Goal: Task Accomplishment & Management: Contribute content

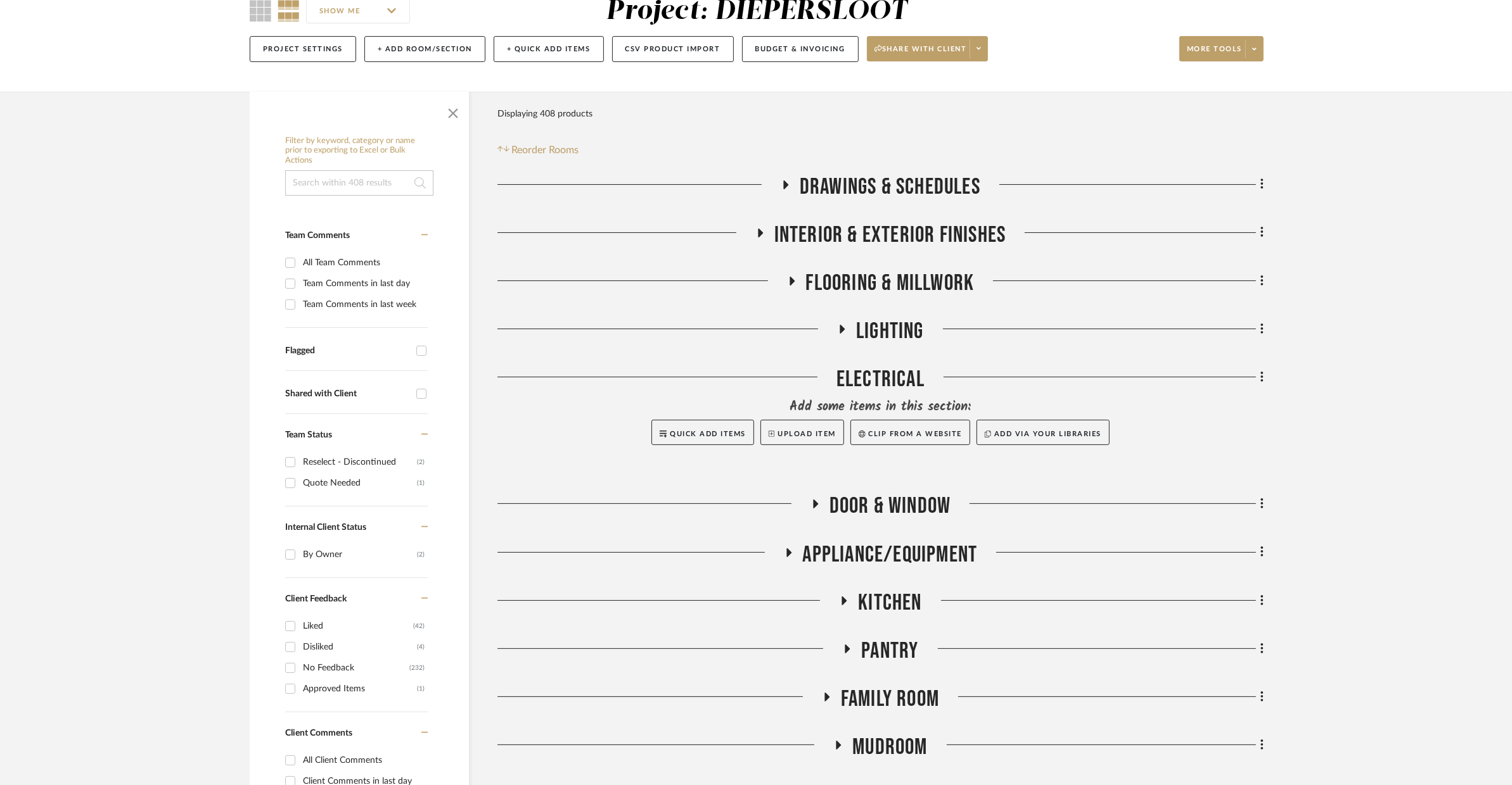
scroll to position [154, 0]
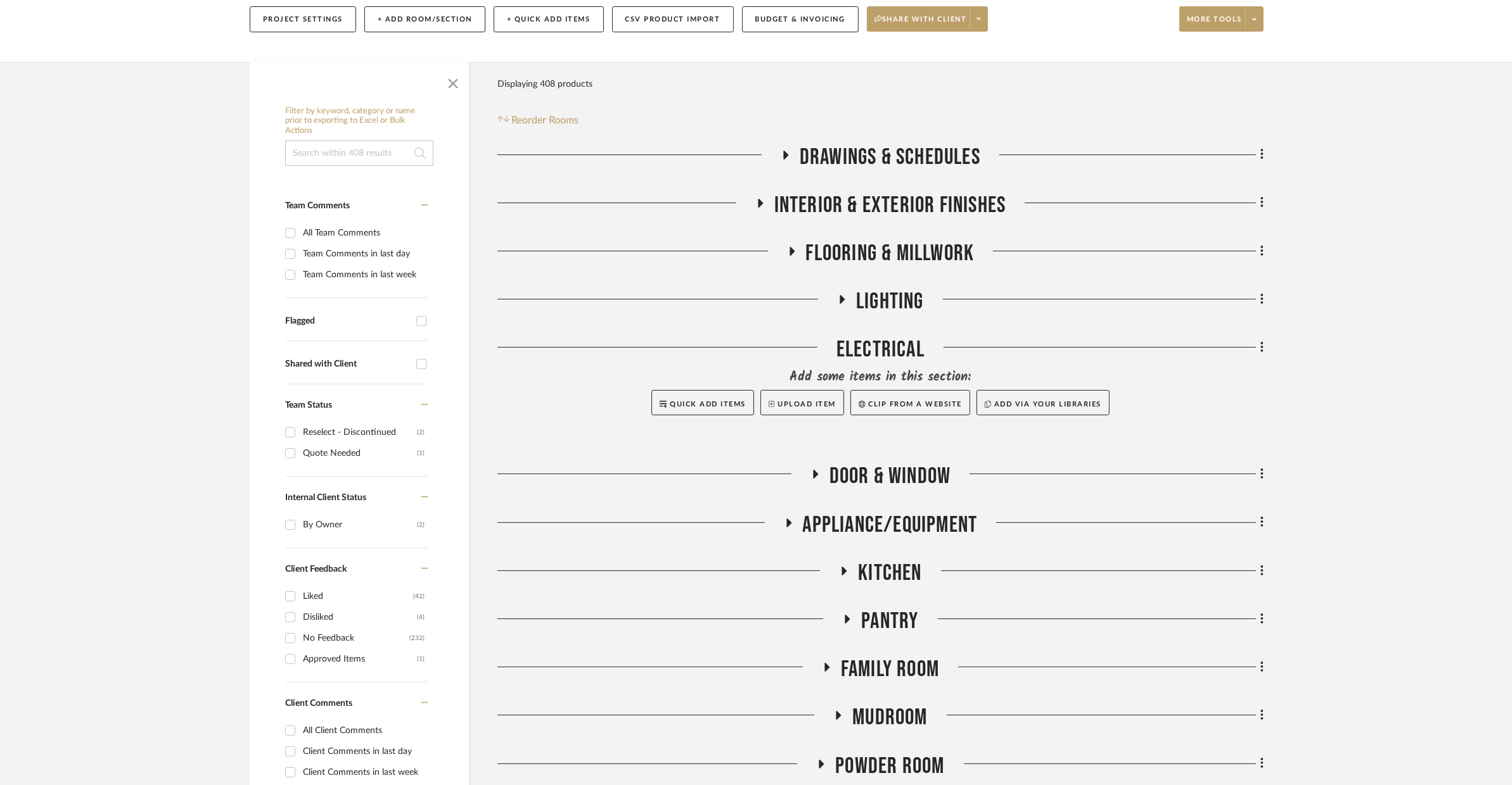
click at [886, 611] on span "Pantry" at bounding box center [889, 622] width 57 height 27
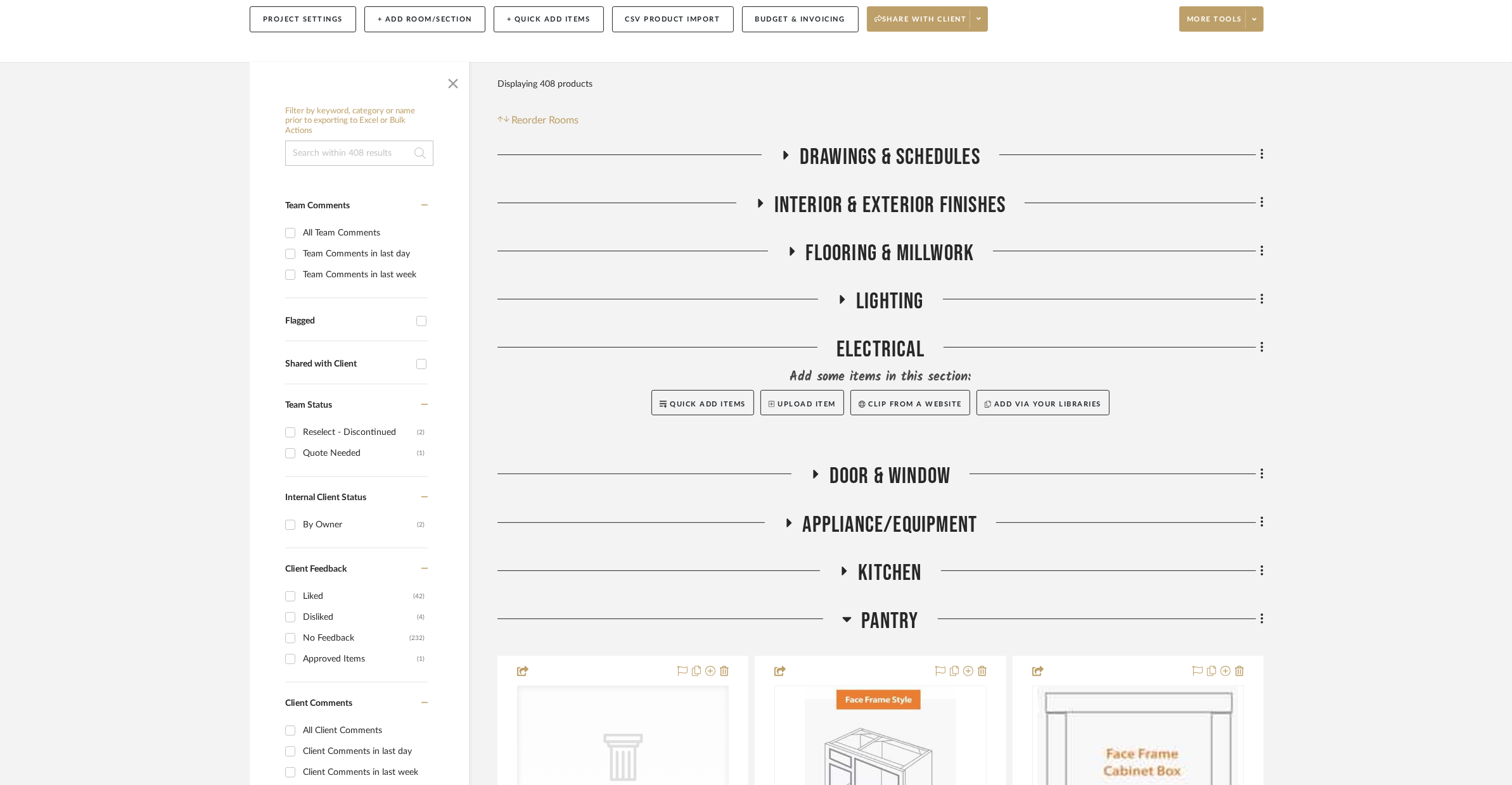
click at [886, 611] on span "Pantry" at bounding box center [889, 622] width 57 height 27
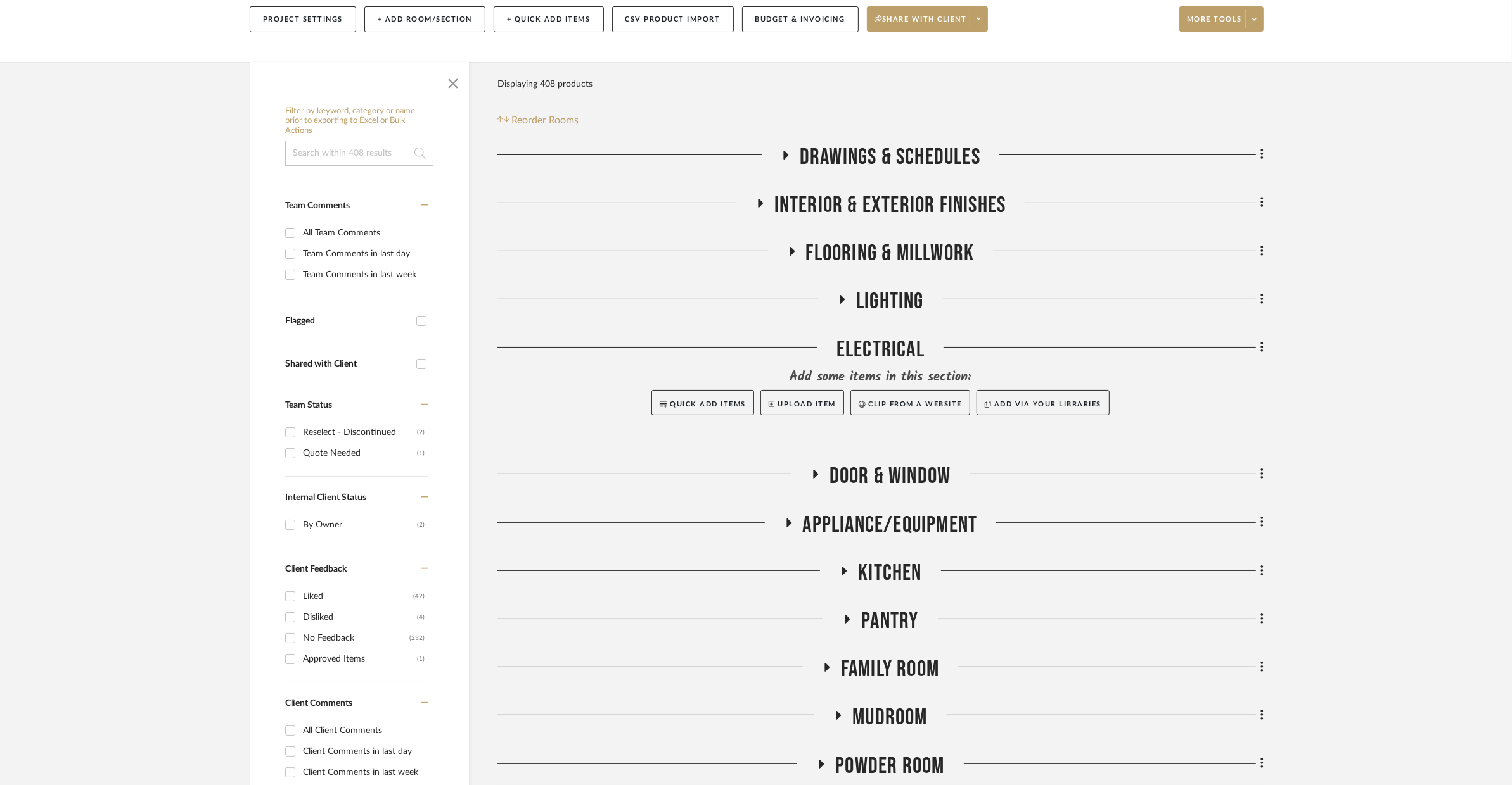
click at [886, 611] on span "Pantry" at bounding box center [889, 622] width 57 height 27
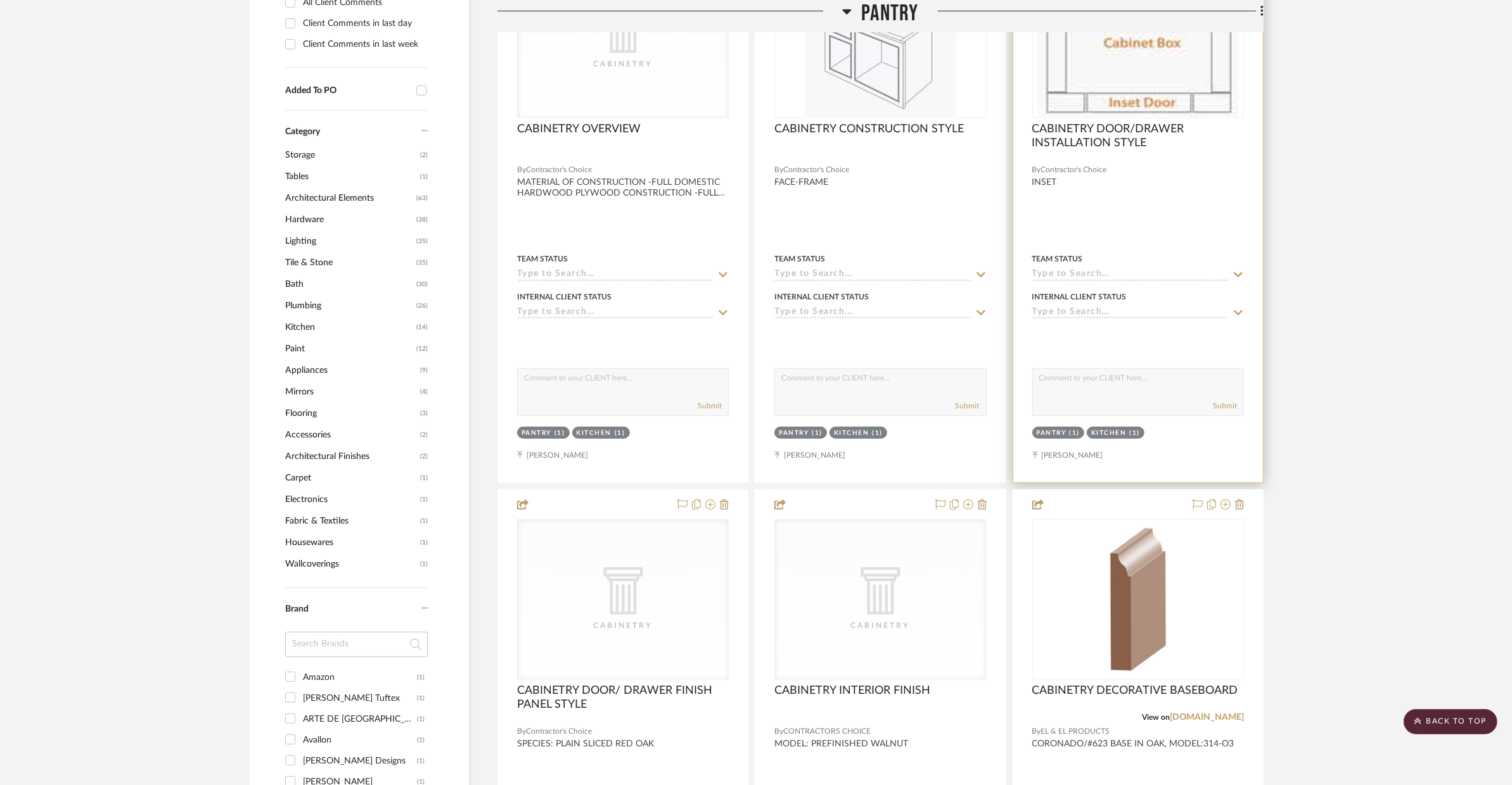
scroll to position [898, 0]
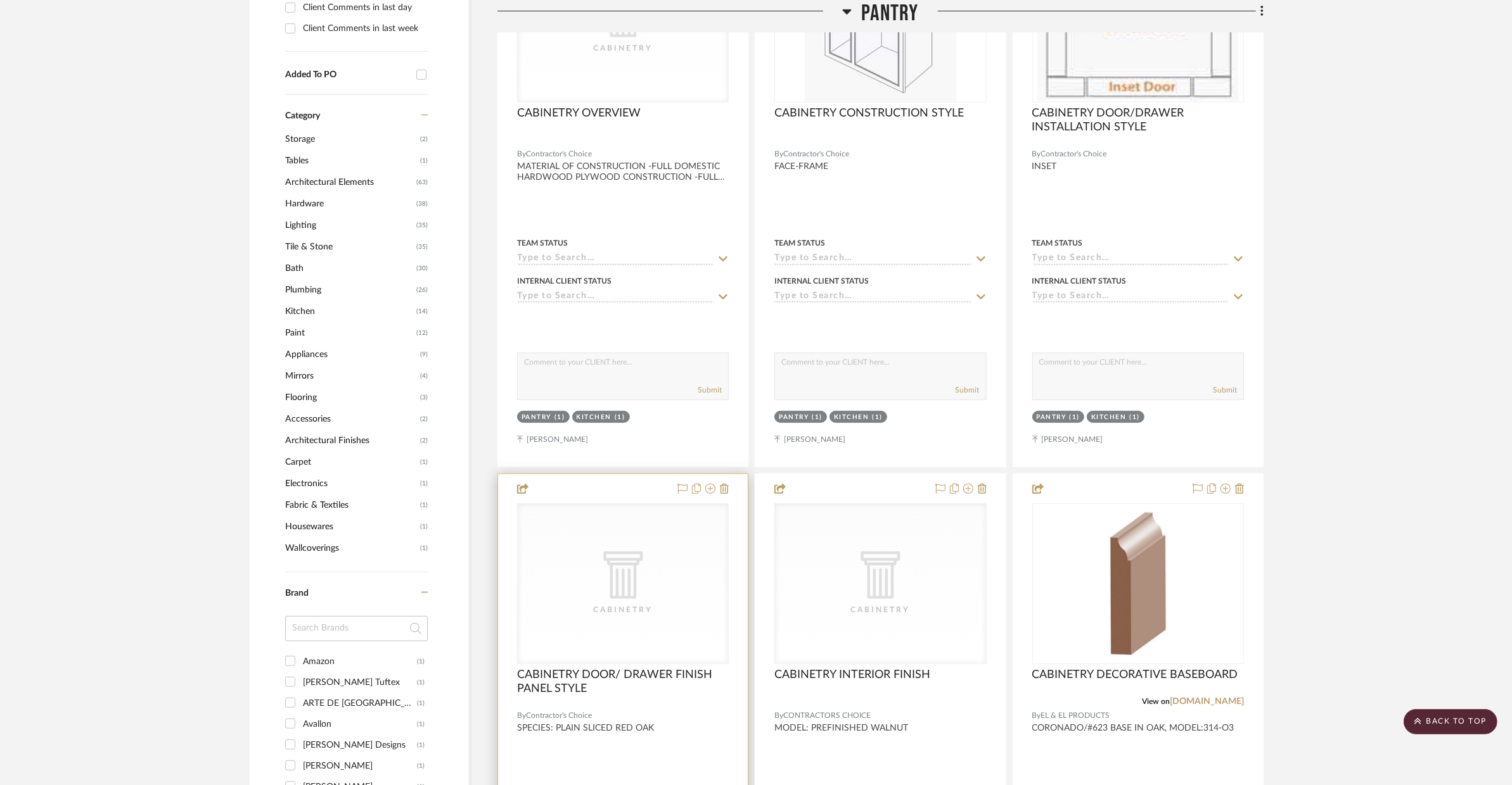
click at [0, 0] on div "CategoryIconArchitectural Created with Sketch. Cabinetry" at bounding box center [0, 0] width 0 height 0
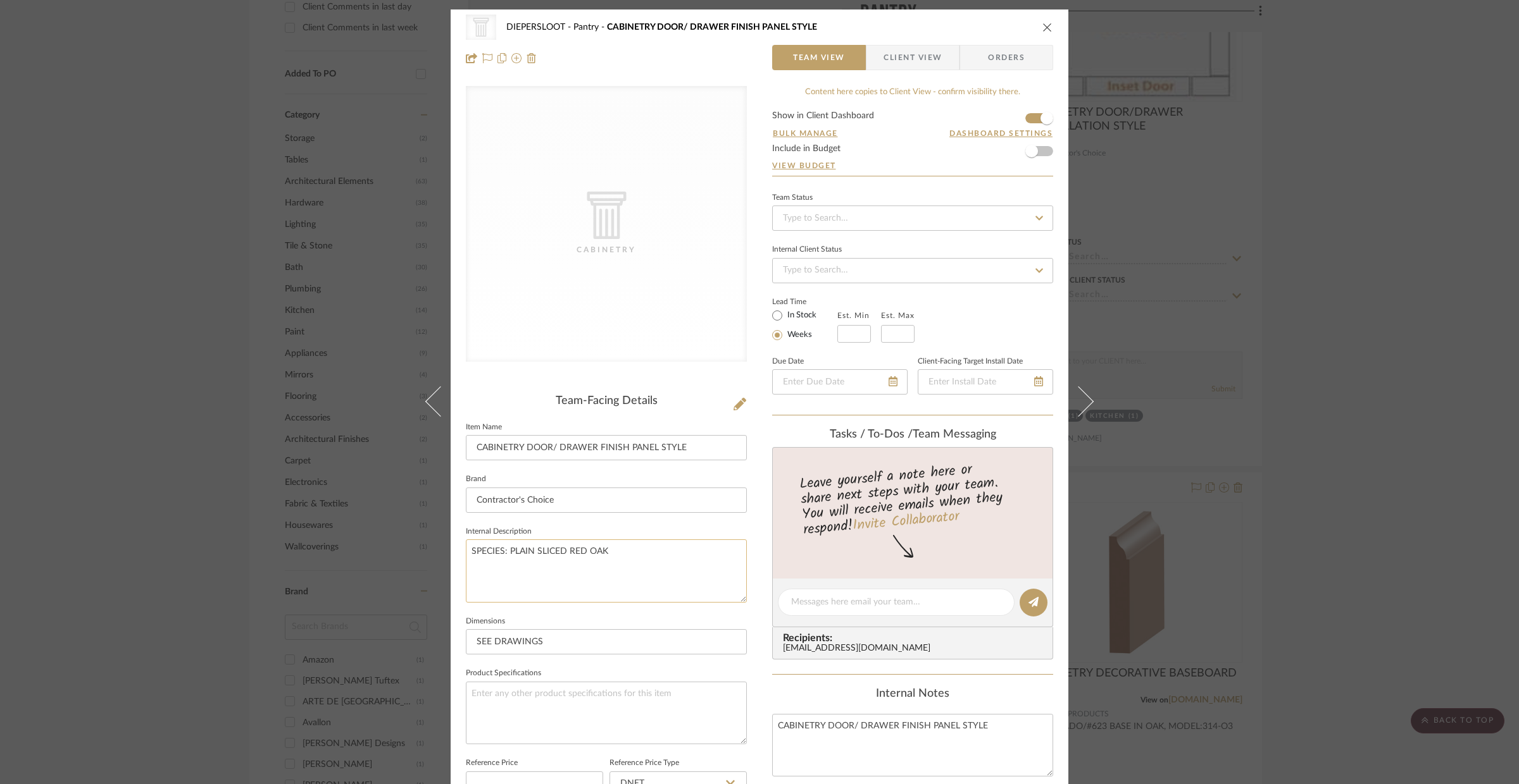
scroll to position [248, 0]
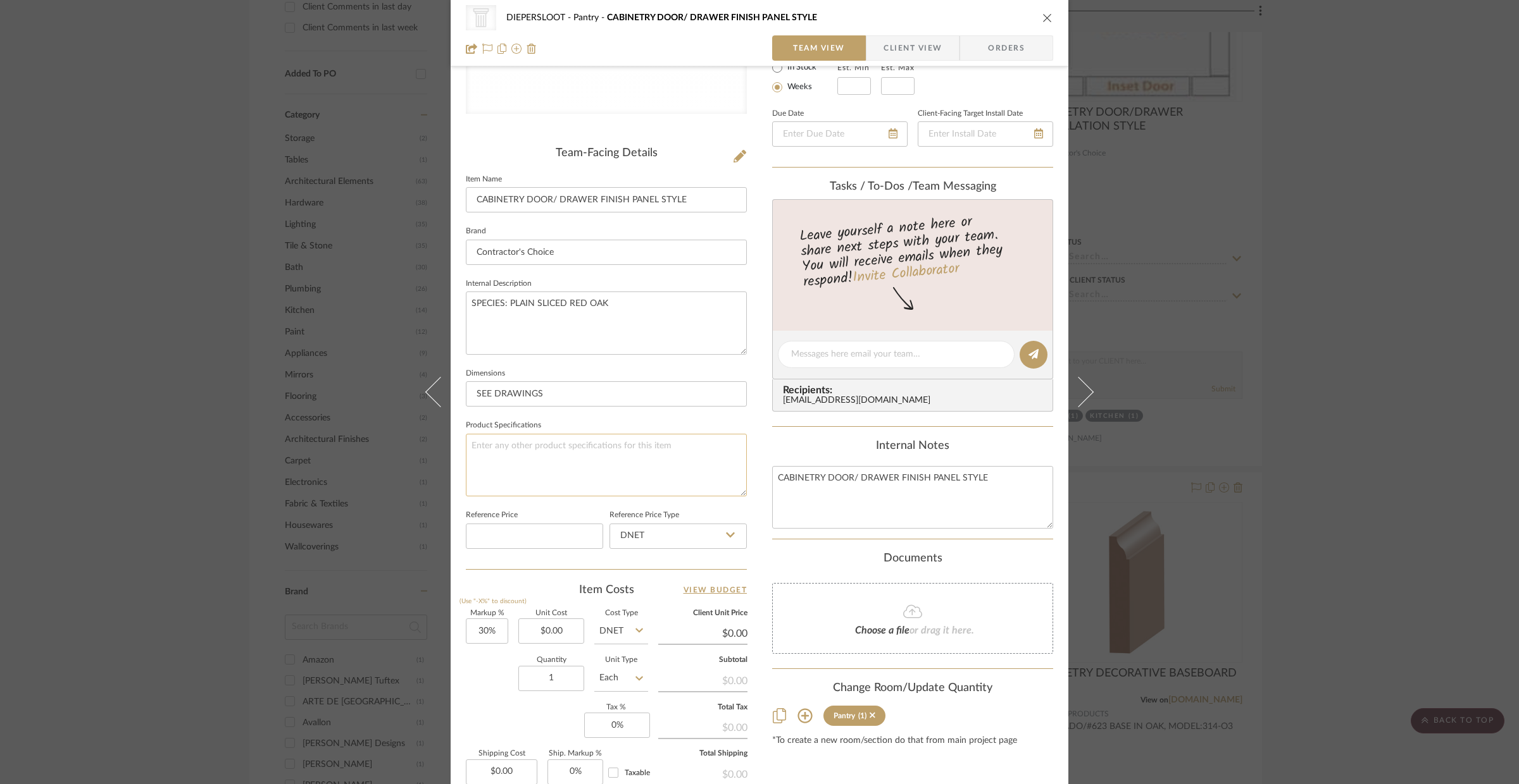
click at [625, 476] on textarea at bounding box center [606, 465] width 281 height 63
type textarea "Color/Finish: S-1"
click at [601, 393] on input "SEE DRAWINGS" at bounding box center [606, 394] width 281 height 25
click at [1035, 21] on div "CategoryIconArchitectural Created with Sketch. Cabinetry DIEPERSLOOT Pantry CAB…" at bounding box center [760, 18] width 588 height 25
click at [1042, 21] on icon "close" at bounding box center [1048, 18] width 10 height 10
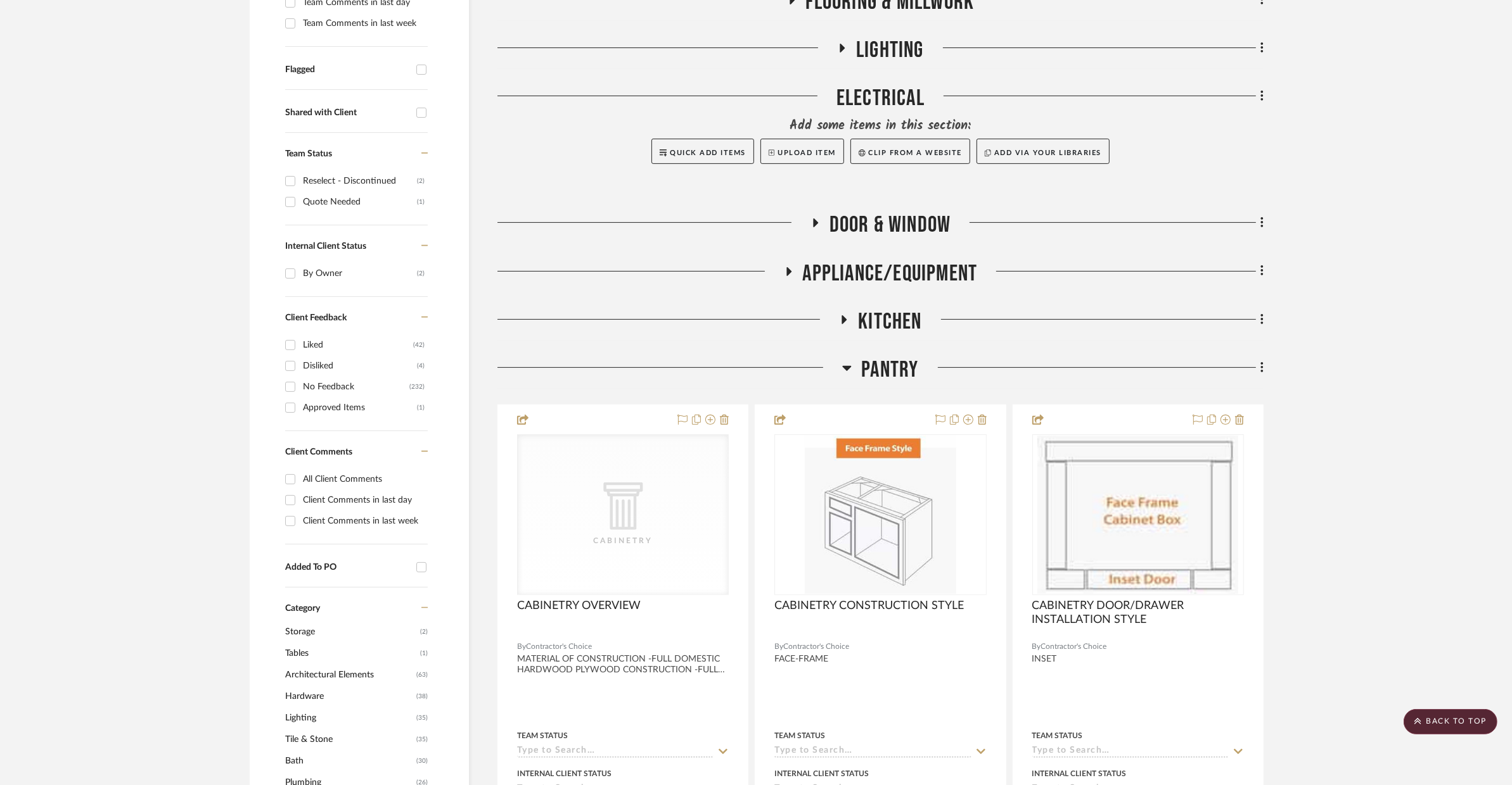
scroll to position [330, 0]
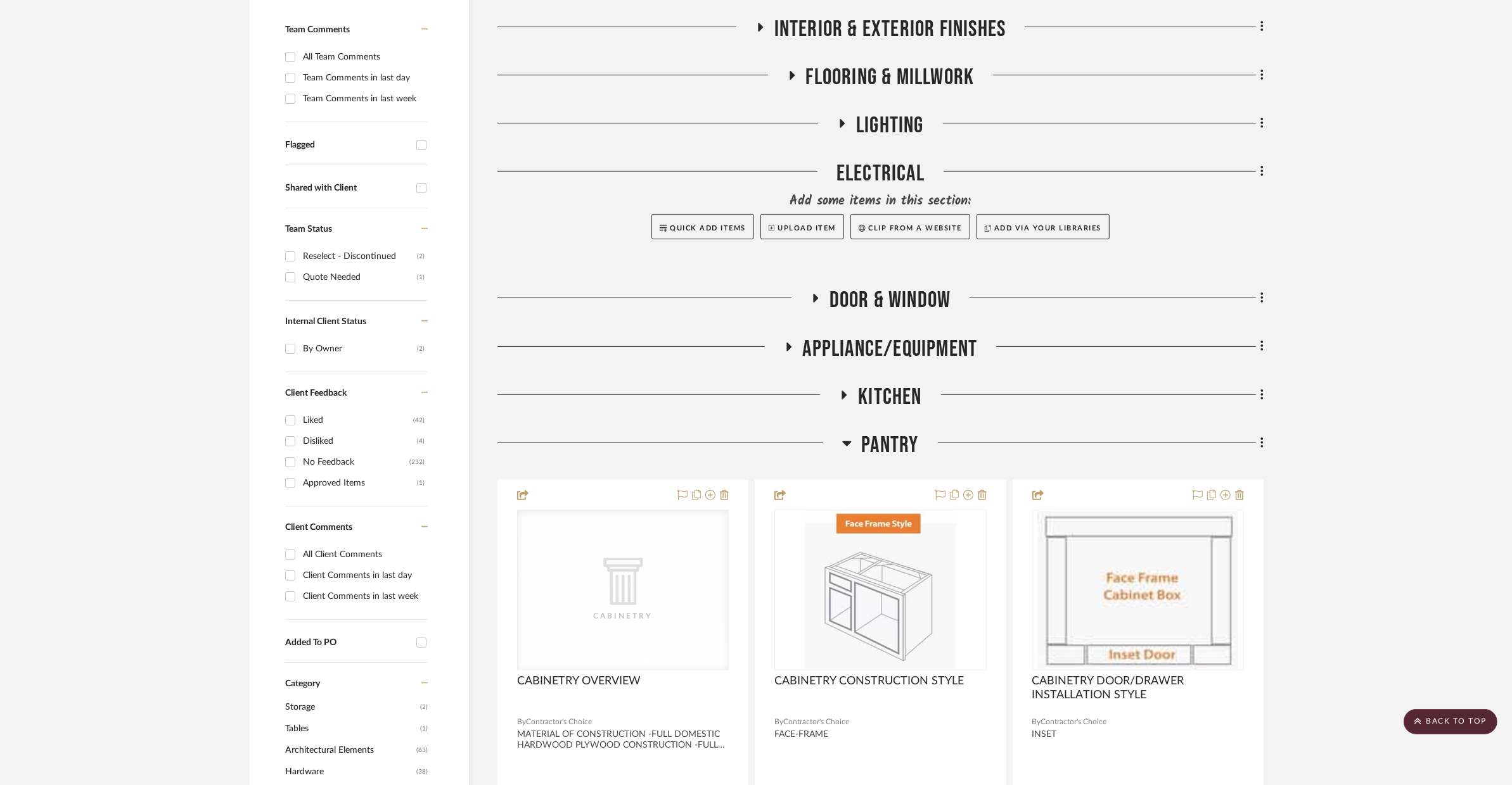
click at [902, 437] on span "Pantry" at bounding box center [889, 445] width 57 height 27
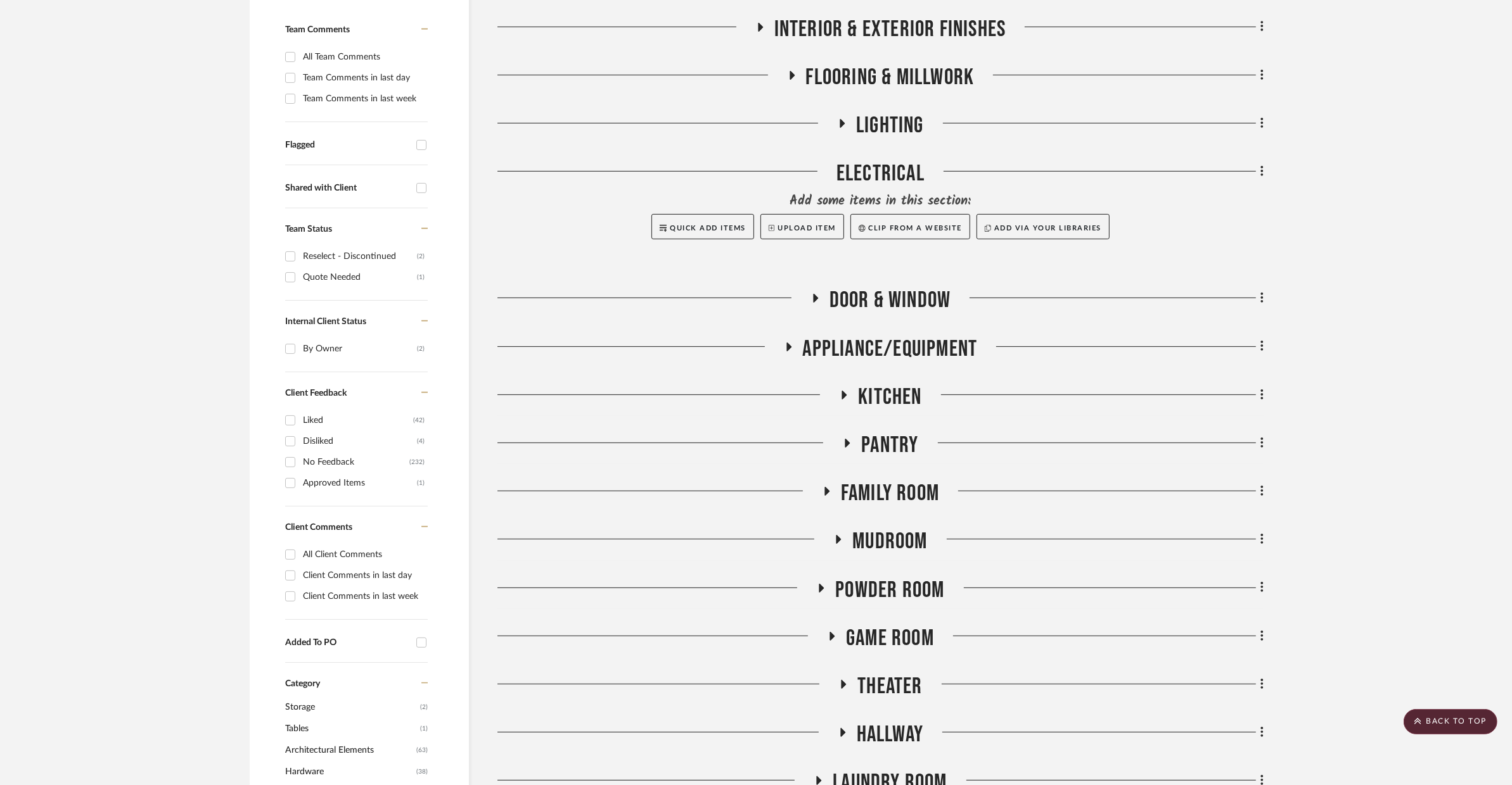
click at [898, 535] on span "Mudroom" at bounding box center [889, 542] width 75 height 27
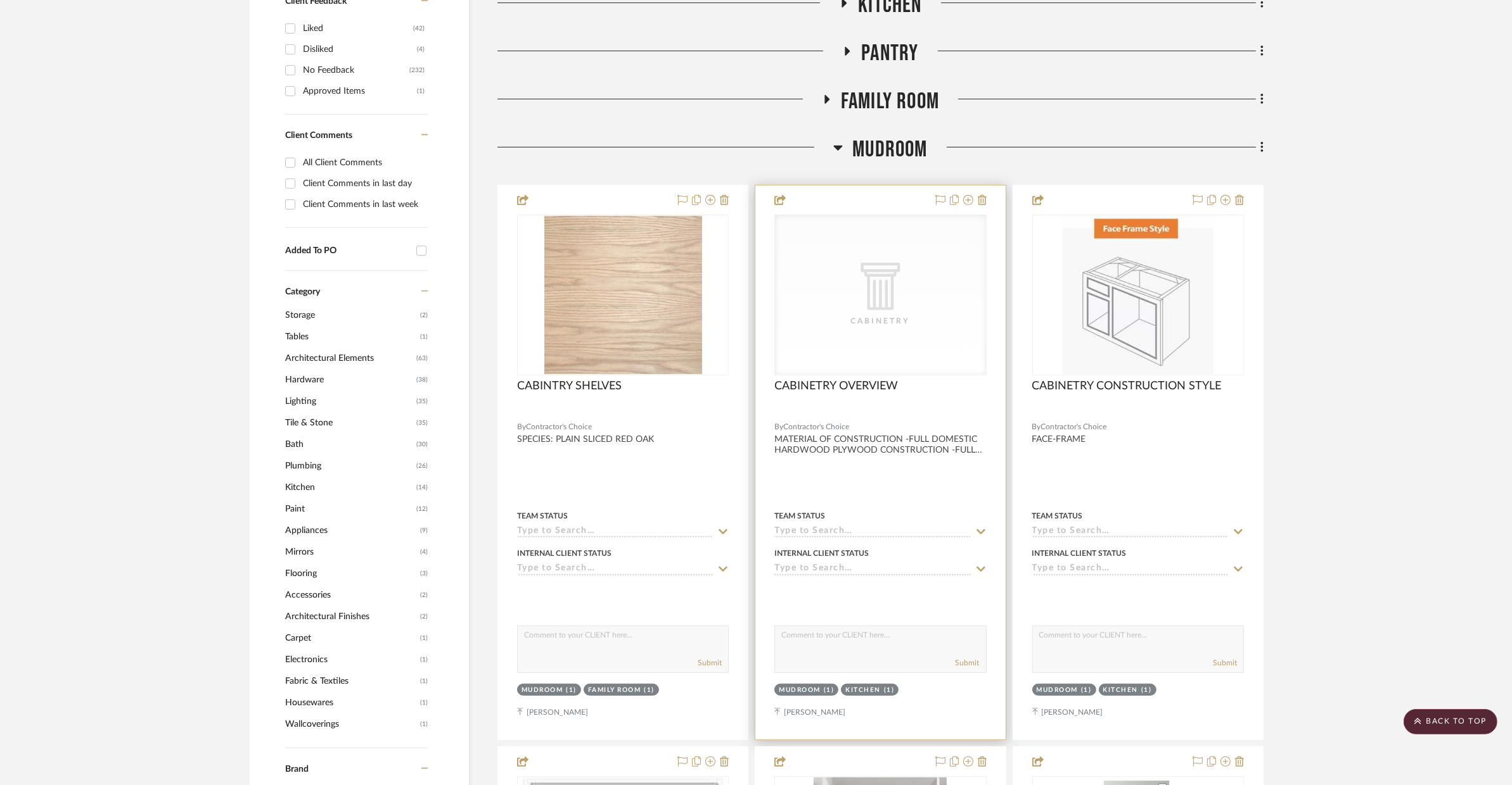
scroll to position [719, 0]
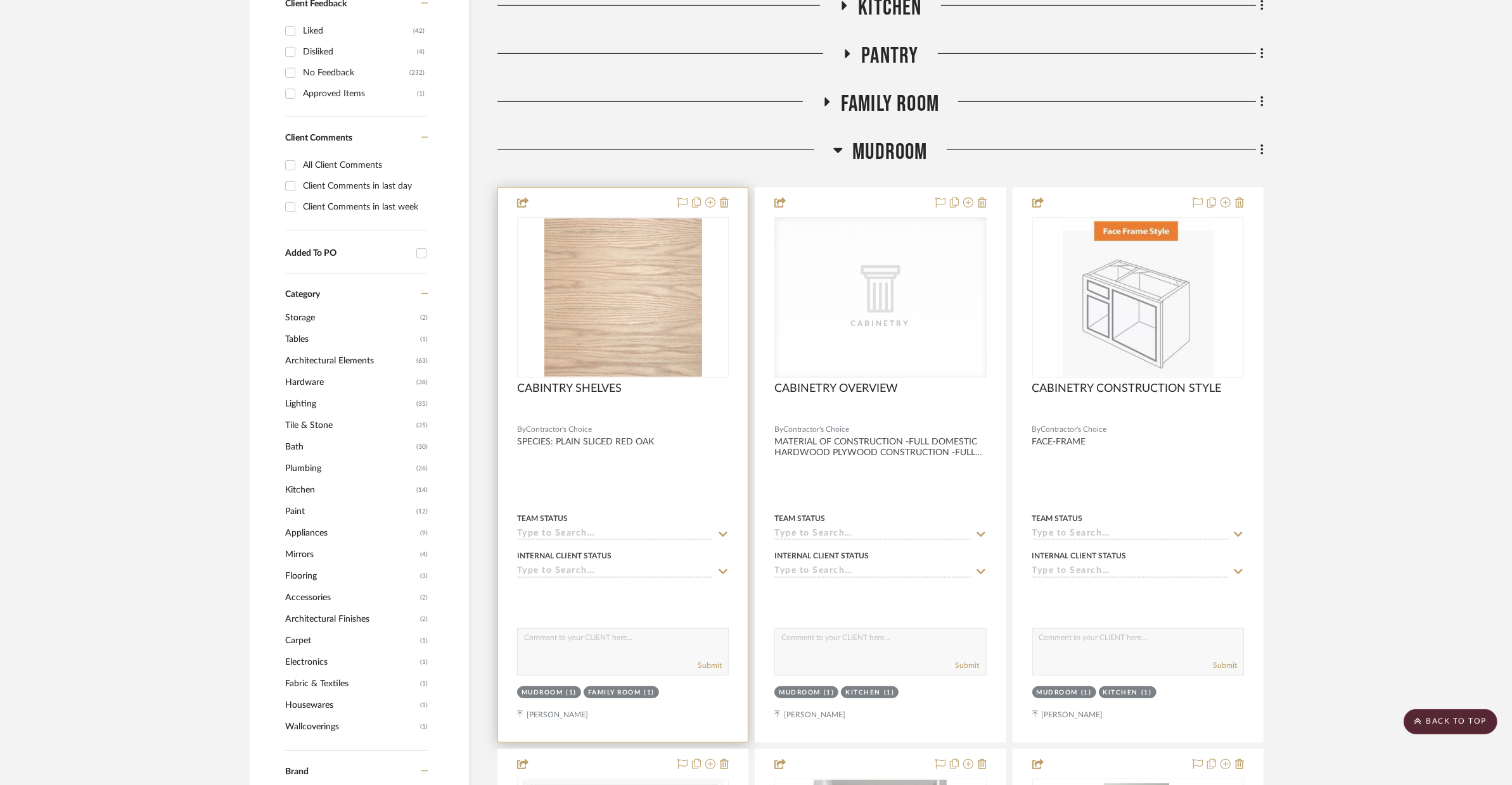
click at [648, 484] on div at bounding box center [623, 465] width 249 height 554
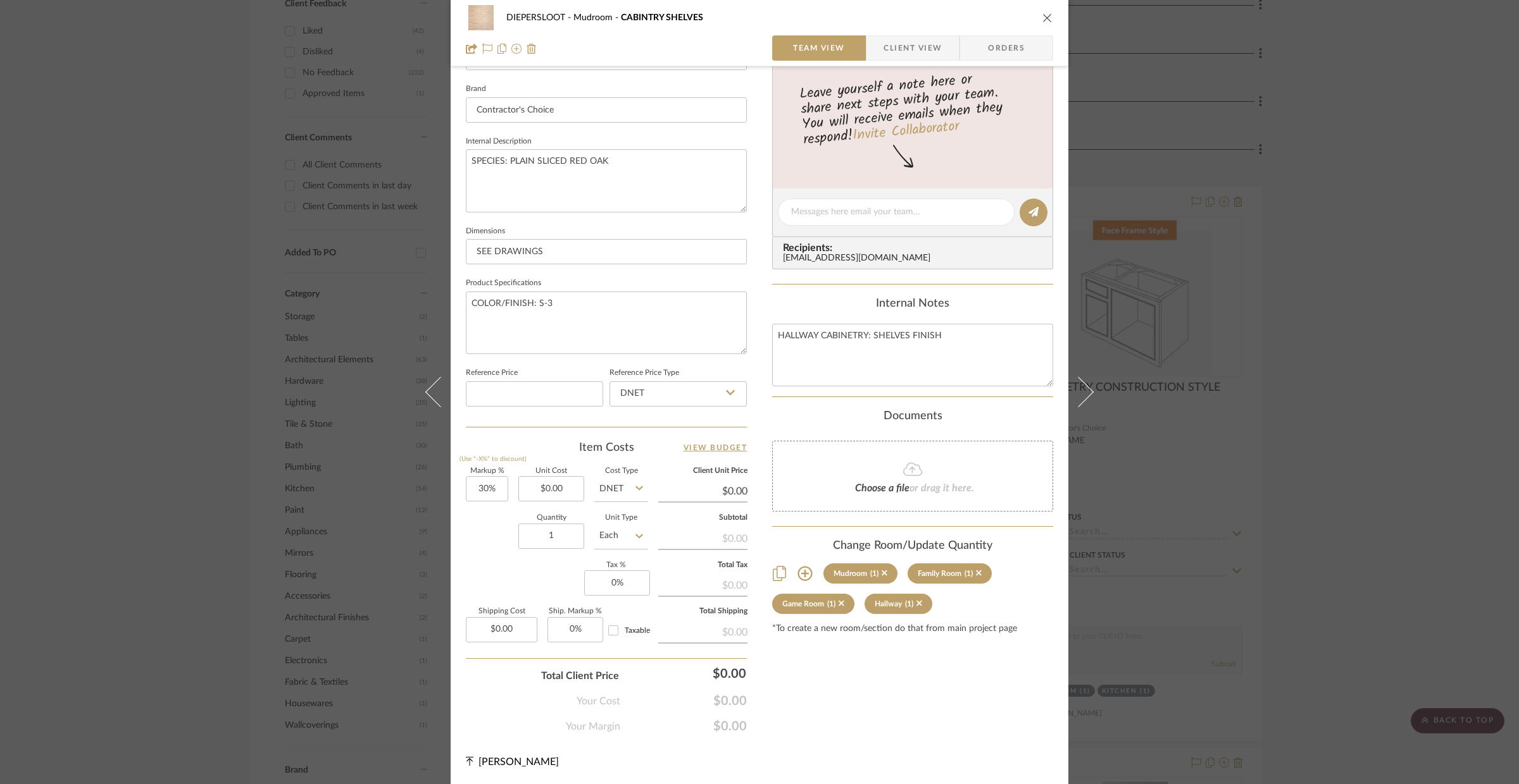
scroll to position [0, 0]
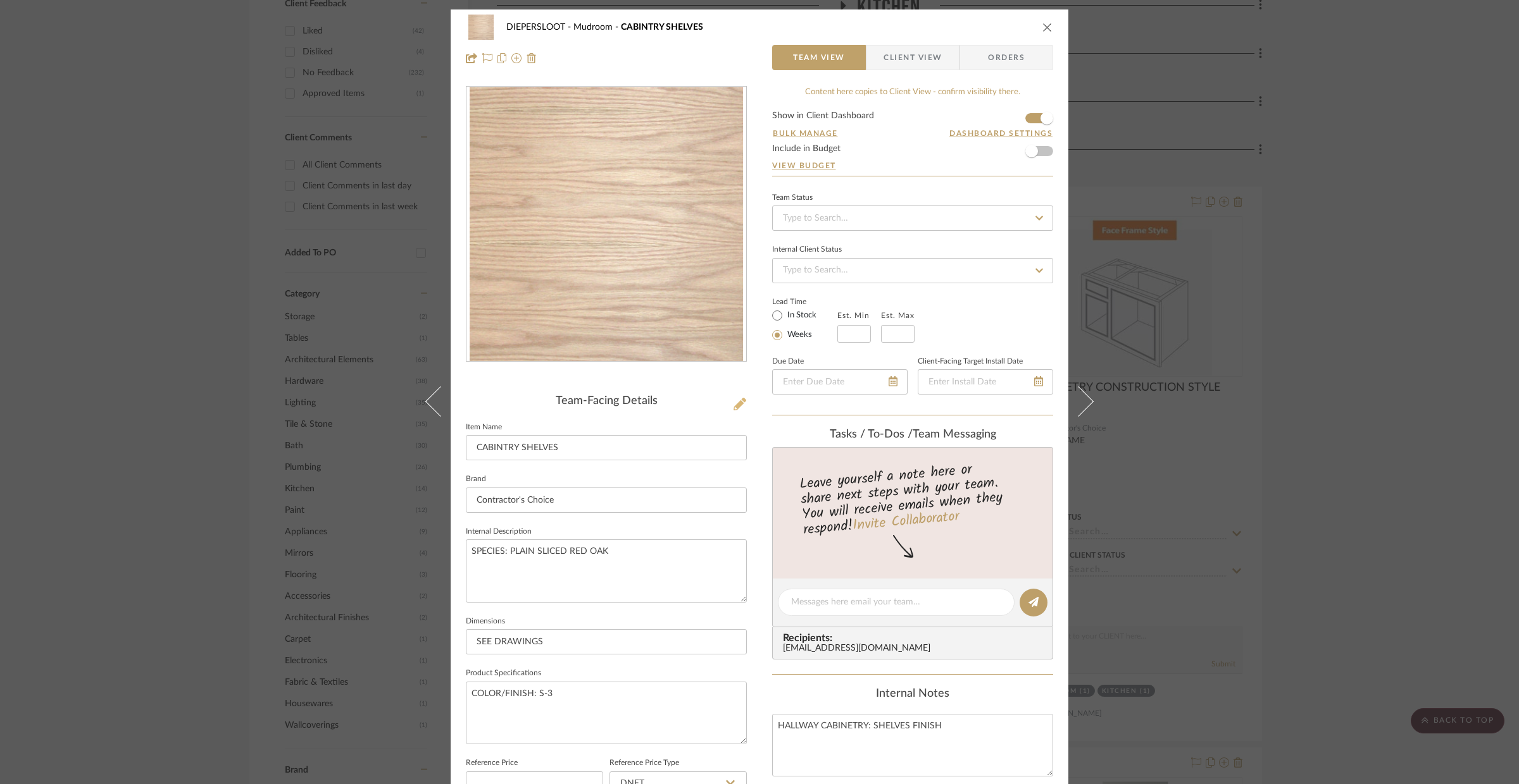
click at [734, 408] on icon at bounding box center [740, 404] width 13 height 13
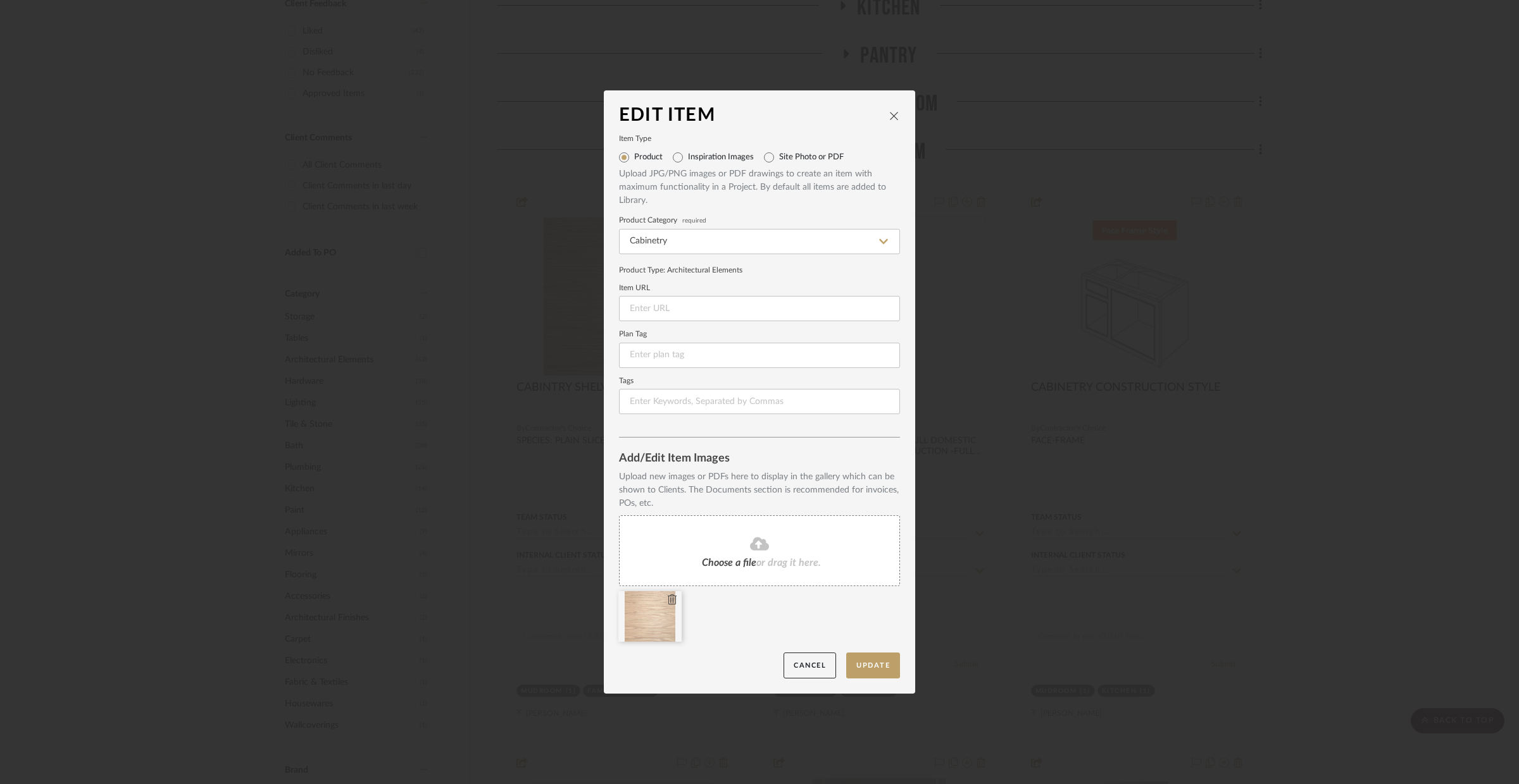
click at [664, 619] on div at bounding box center [650, 616] width 63 height 51
drag, startPoint x: 887, startPoint y: 121, endPoint x: 890, endPoint y: 116, distance: 5.8
click at [887, 120] on div "Edit Item" at bounding box center [759, 116] width 281 height 20
click at [890, 115] on icon "close" at bounding box center [894, 116] width 10 height 10
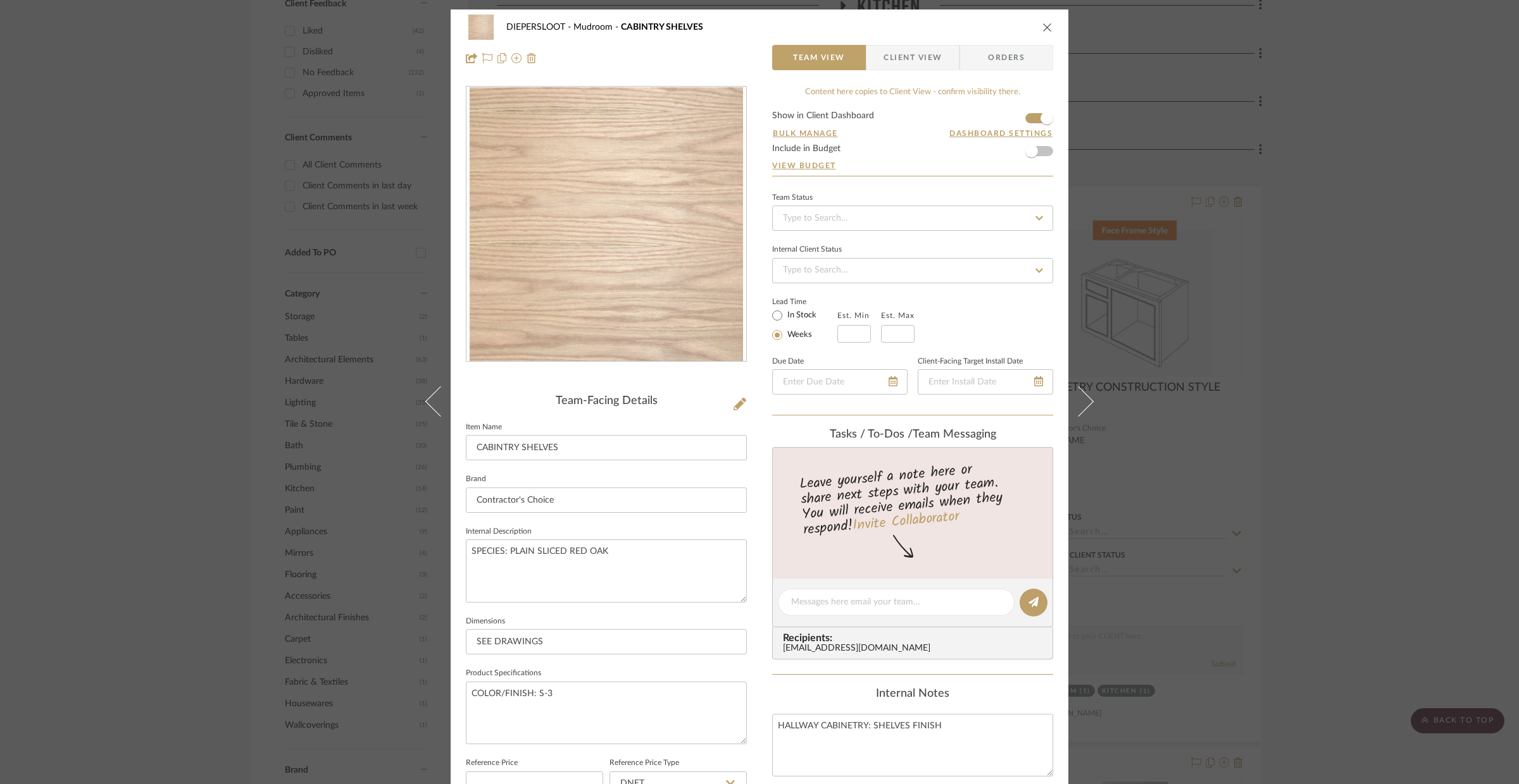
click at [613, 259] on img "0" at bounding box center [606, 224] width 274 height 274
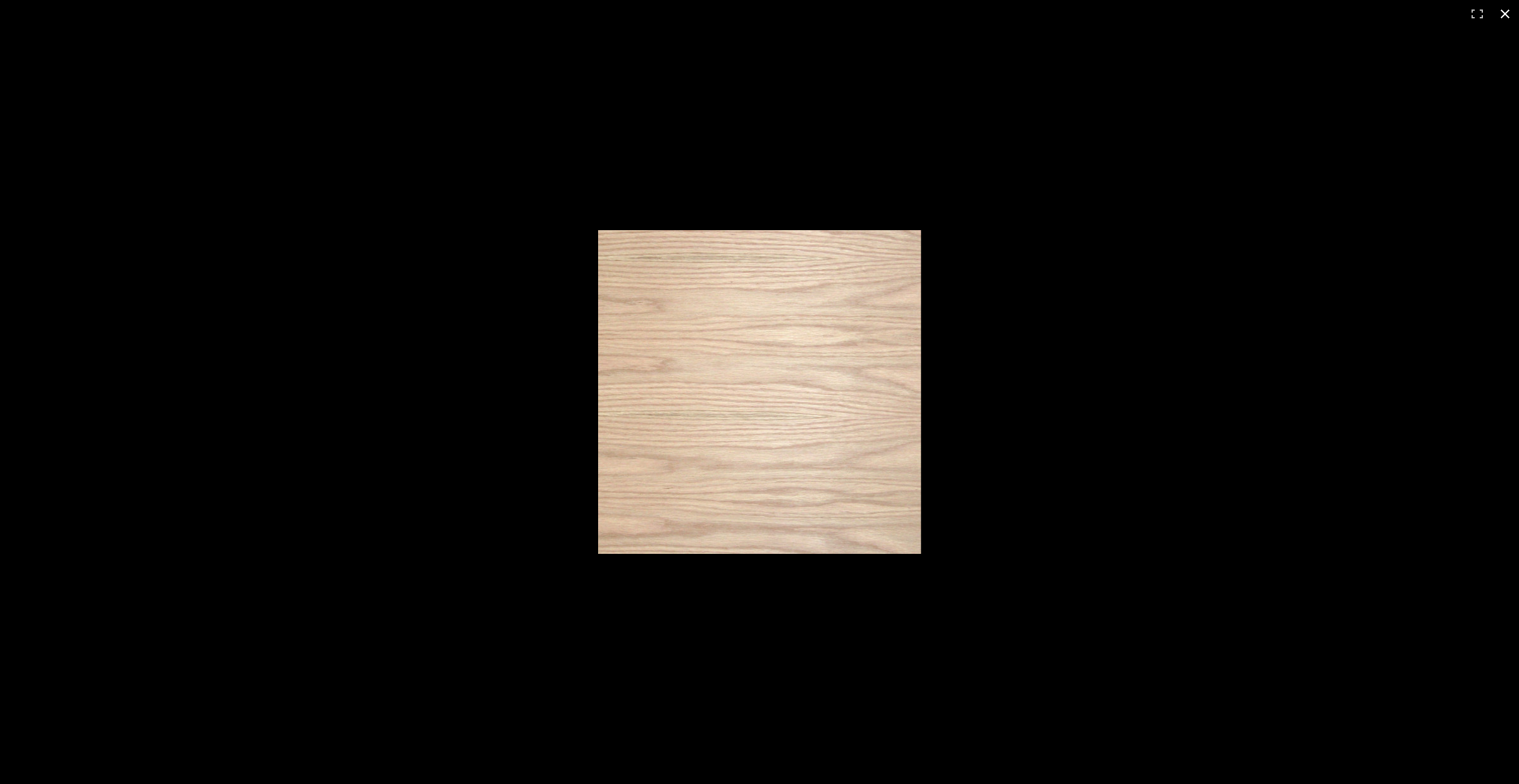
click at [1507, 19] on button at bounding box center [1504, 13] width 28 height 28
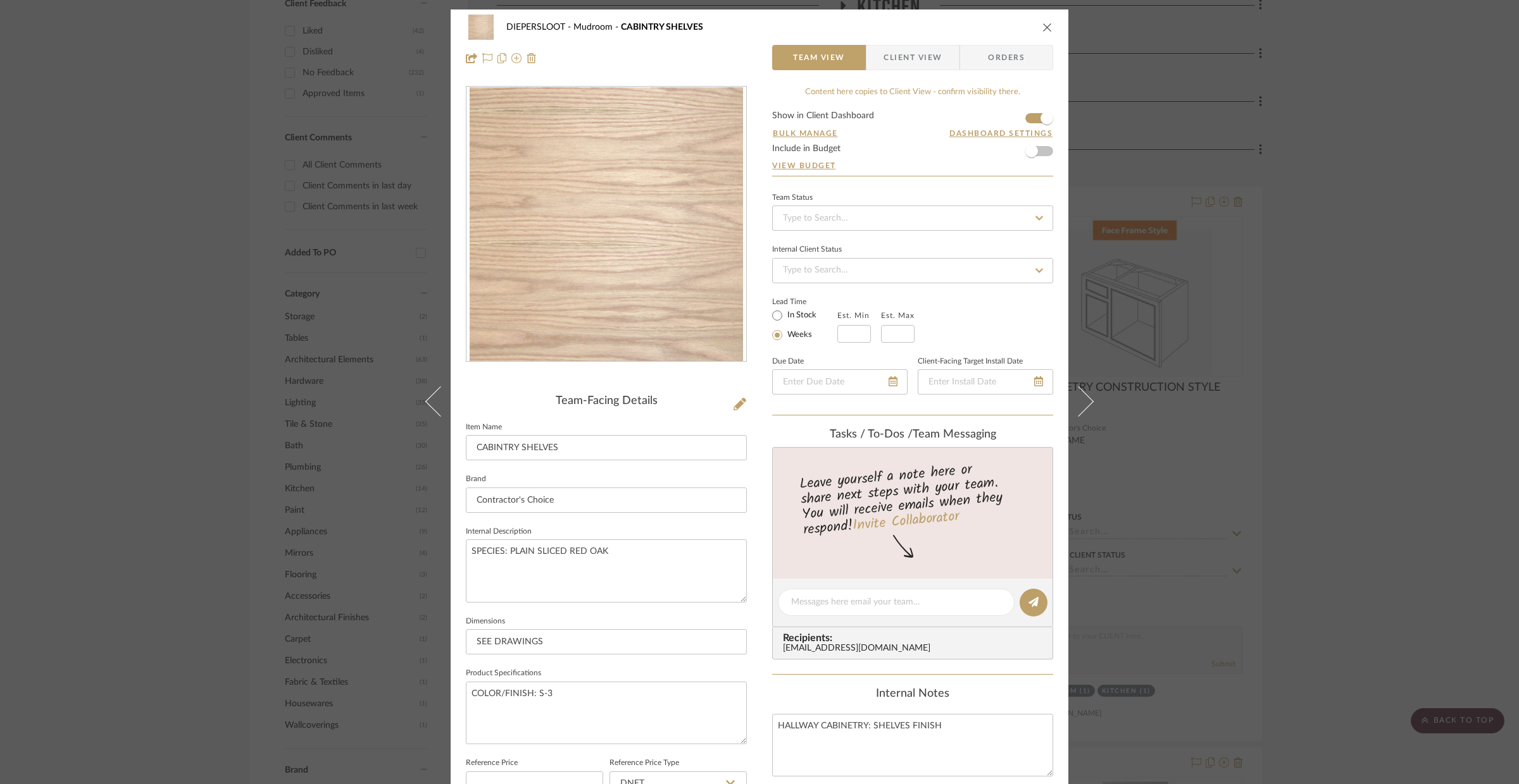
click at [1042, 22] on icon "close" at bounding box center [1048, 28] width 10 height 10
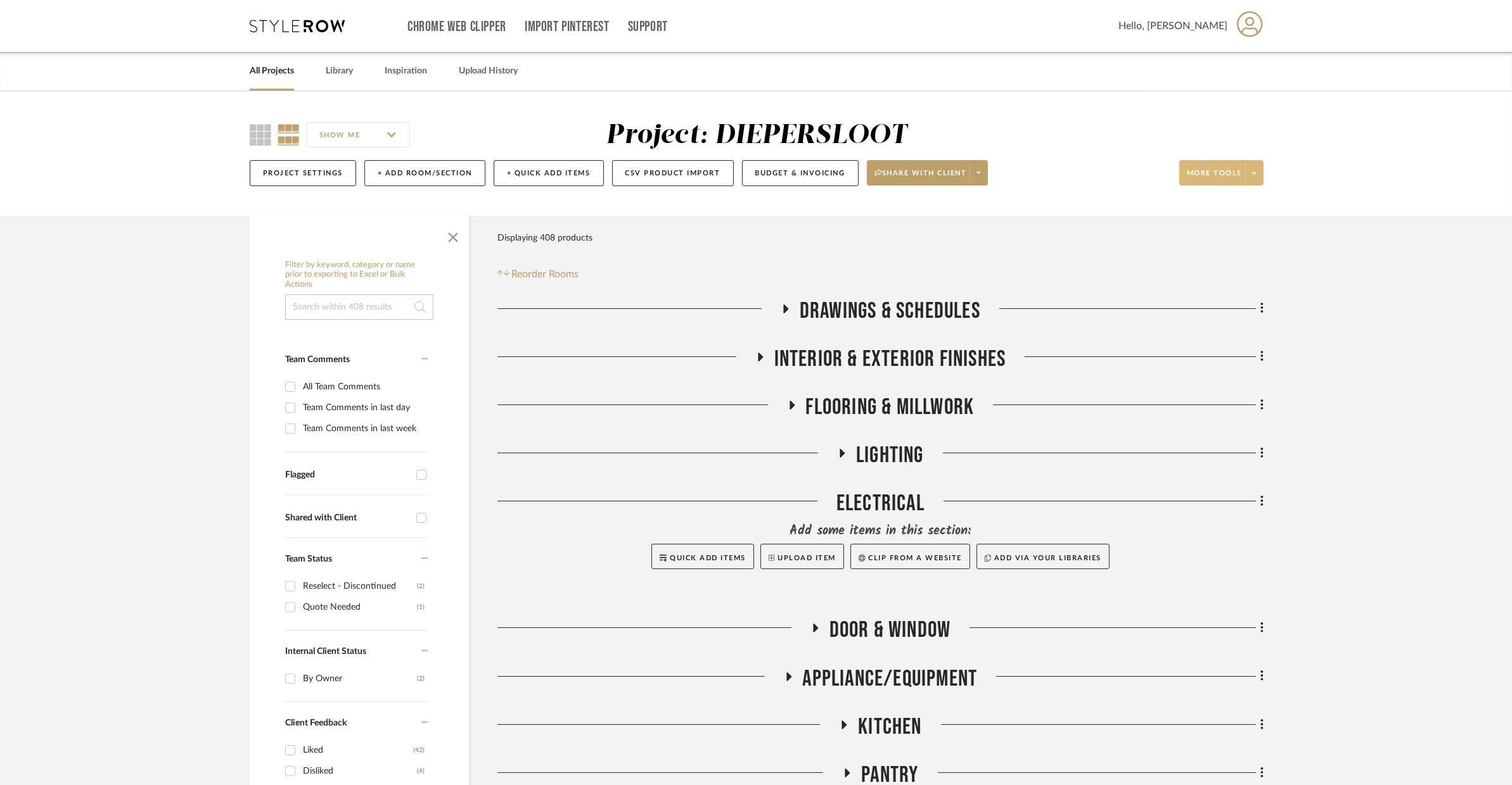
click at [1260, 176] on span at bounding box center [1254, 172] width 18 height 19
click at [1251, 200] on button "Upload Item" at bounding box center [1233, 208] width 107 height 31
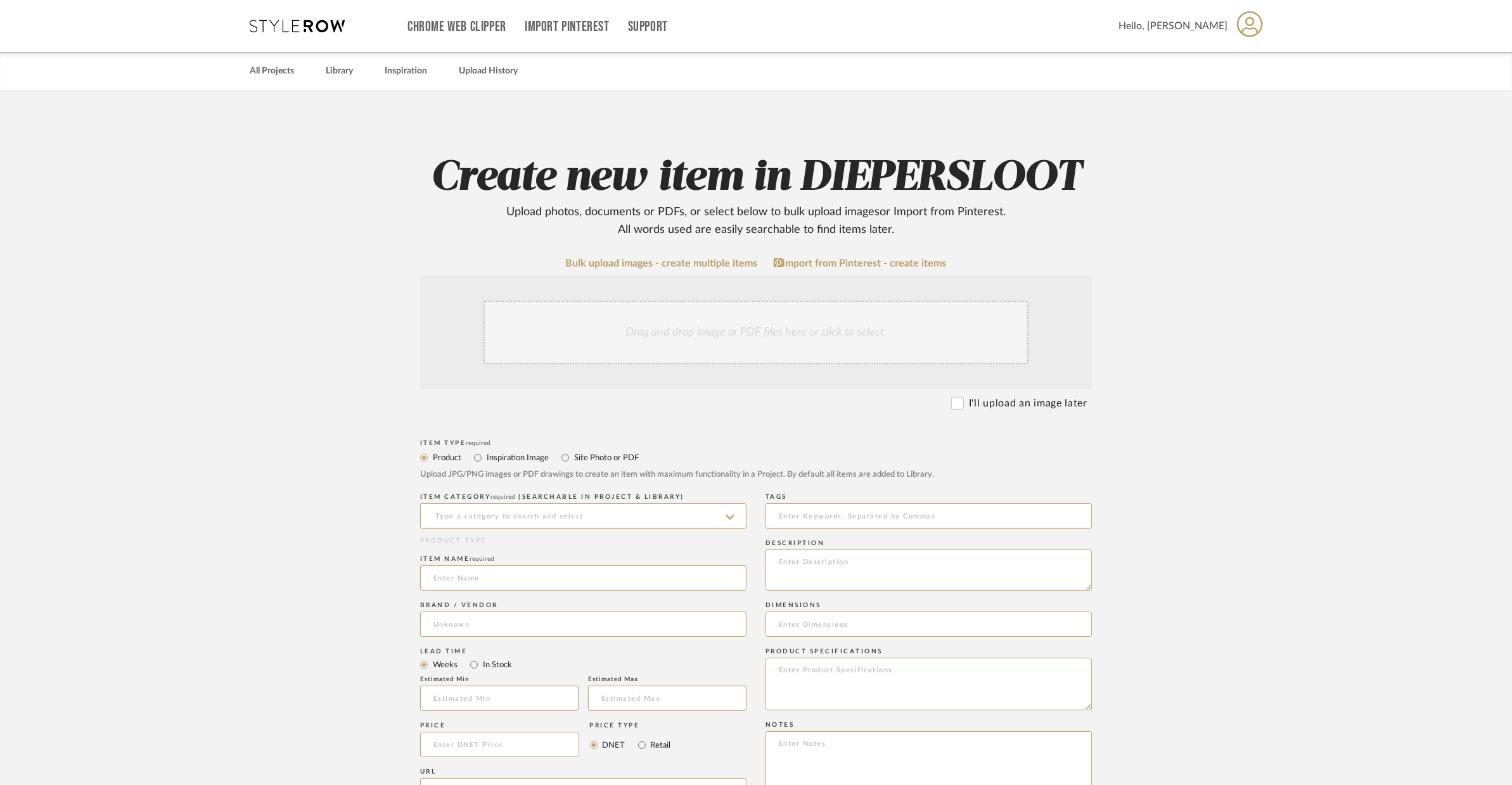
click at [847, 334] on div "Drag and drop image or PDF files here or click to select." at bounding box center [756, 332] width 545 height 63
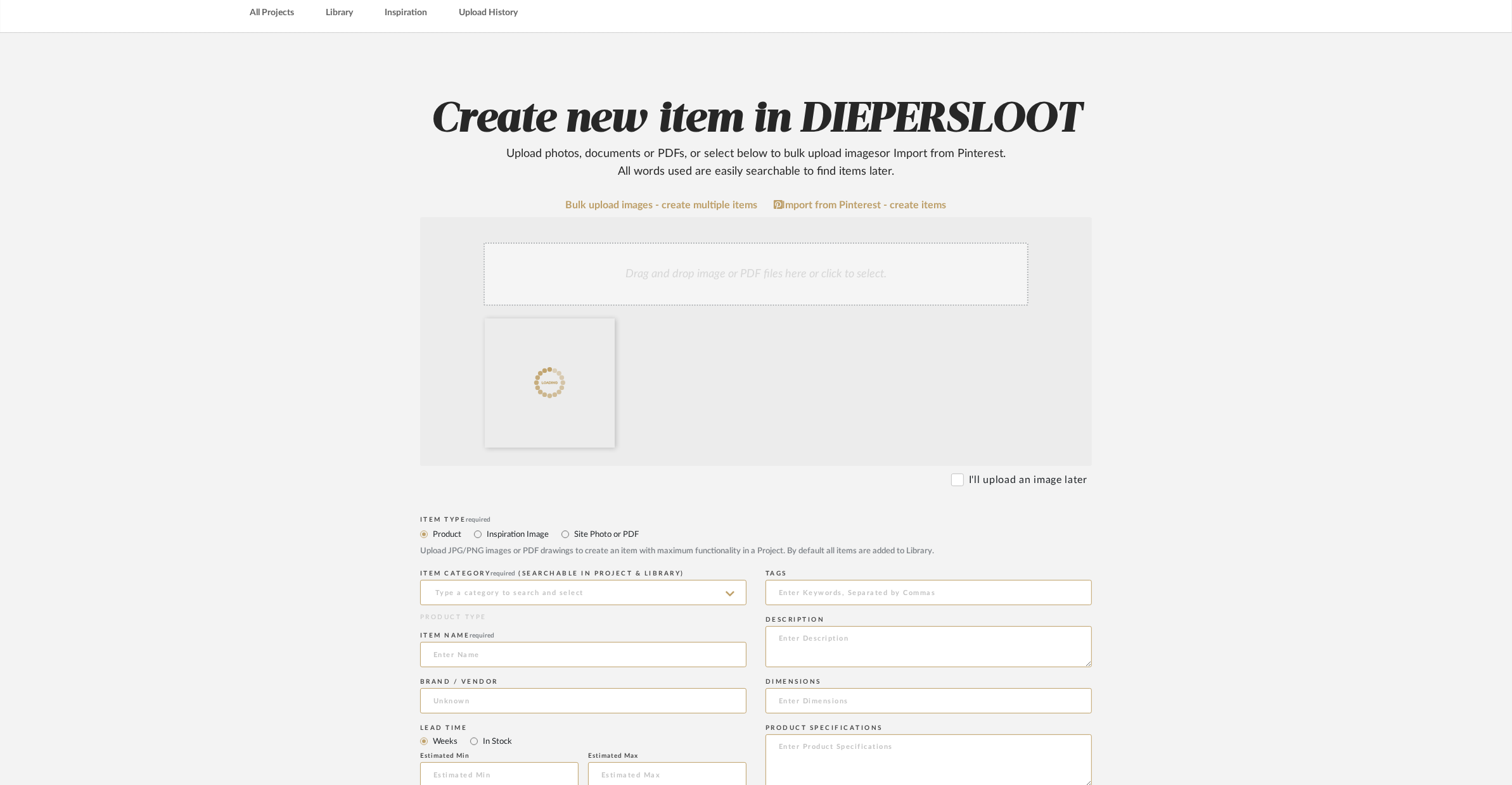
scroll to position [59, 0]
click at [559, 585] on input at bounding box center [583, 592] width 326 height 25
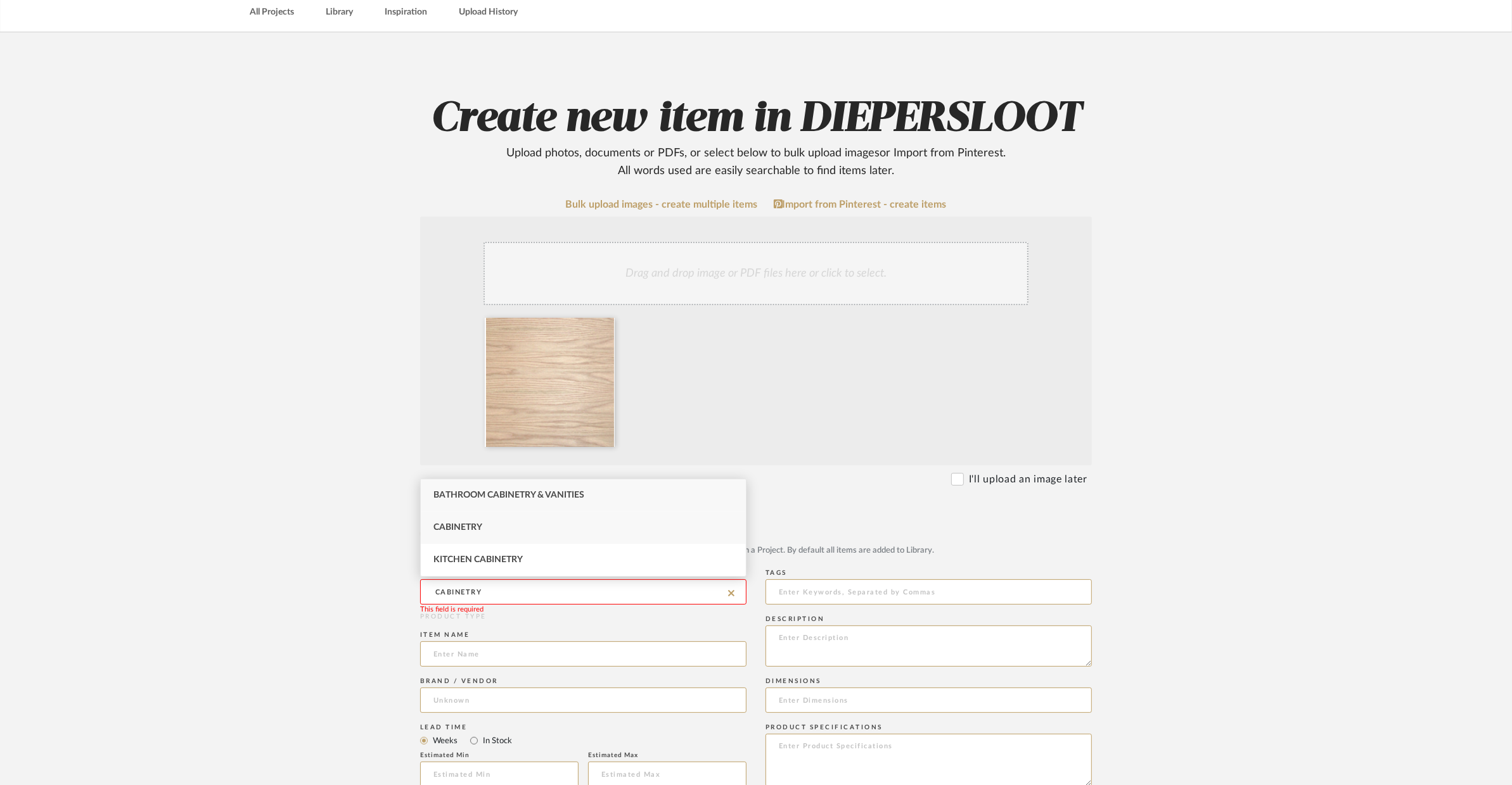
click at [500, 525] on div "Cabinetry" at bounding box center [582, 528] width 325 height 32
type input "Cabinetry"
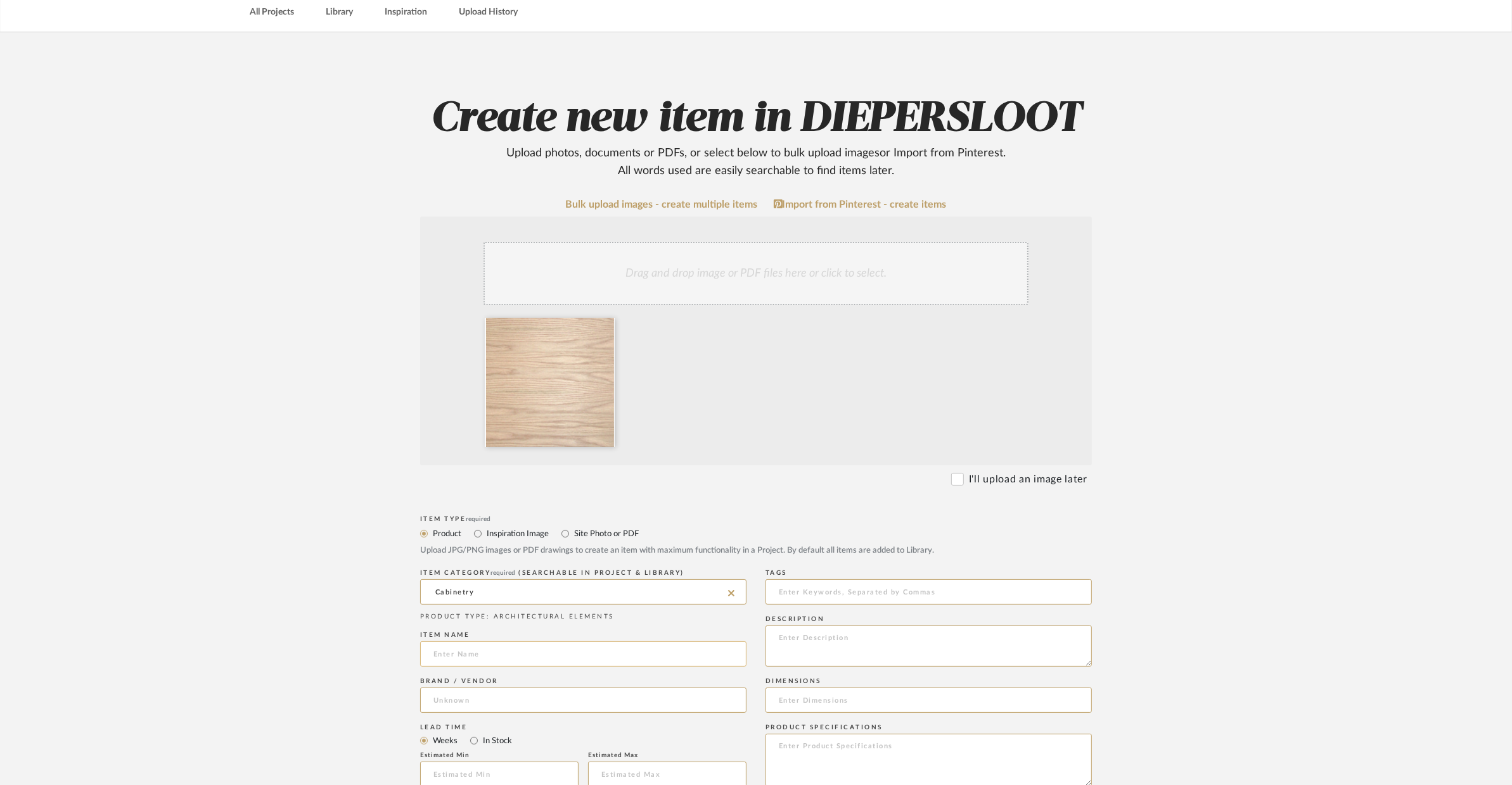
click at [482, 648] on input at bounding box center [583, 654] width 326 height 25
type input "WOOD TOP"
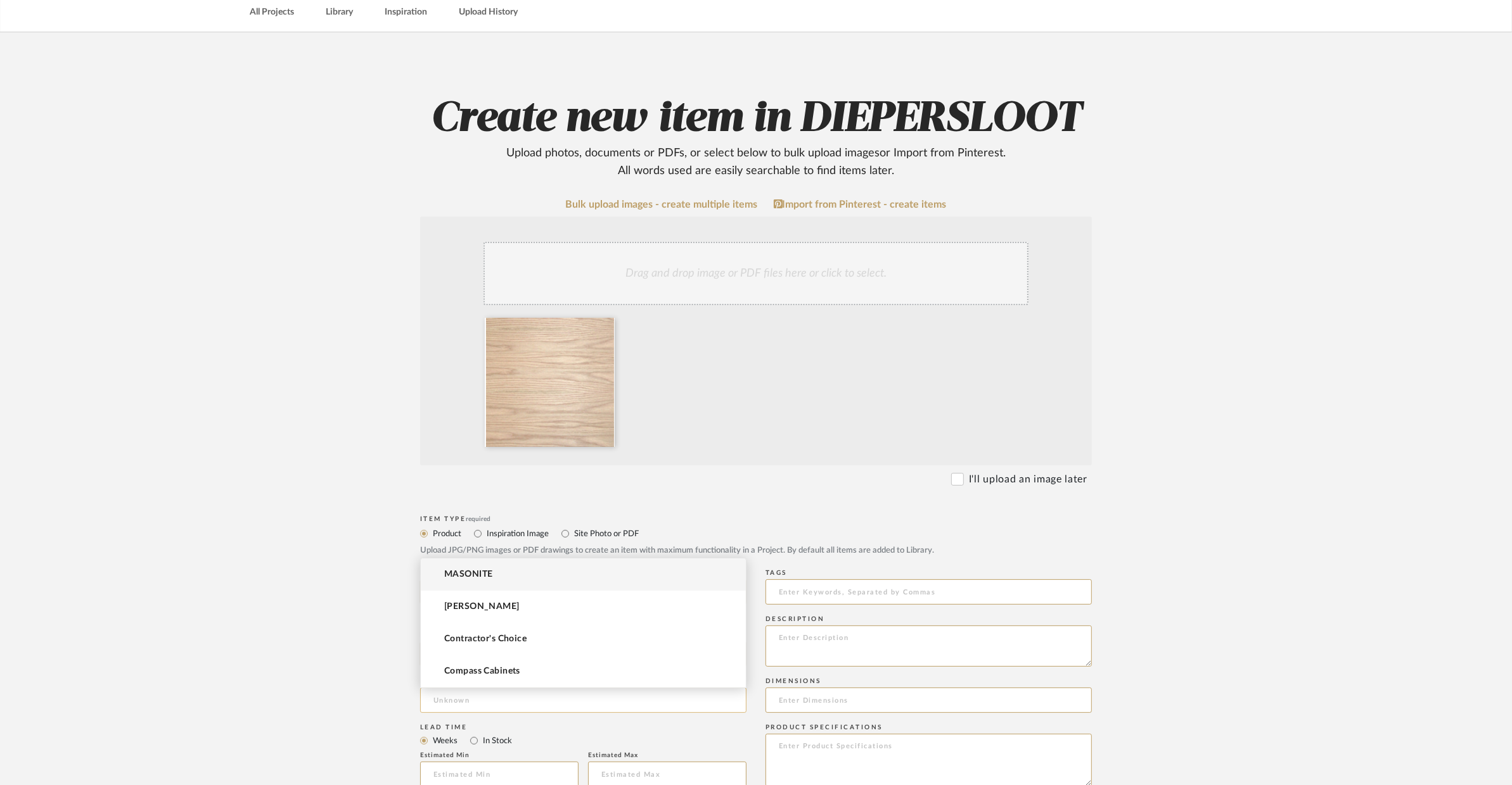
click at [479, 704] on input at bounding box center [583, 701] width 326 height 25
click at [488, 648] on mat-option "Contractor's Choice" at bounding box center [582, 639] width 325 height 32
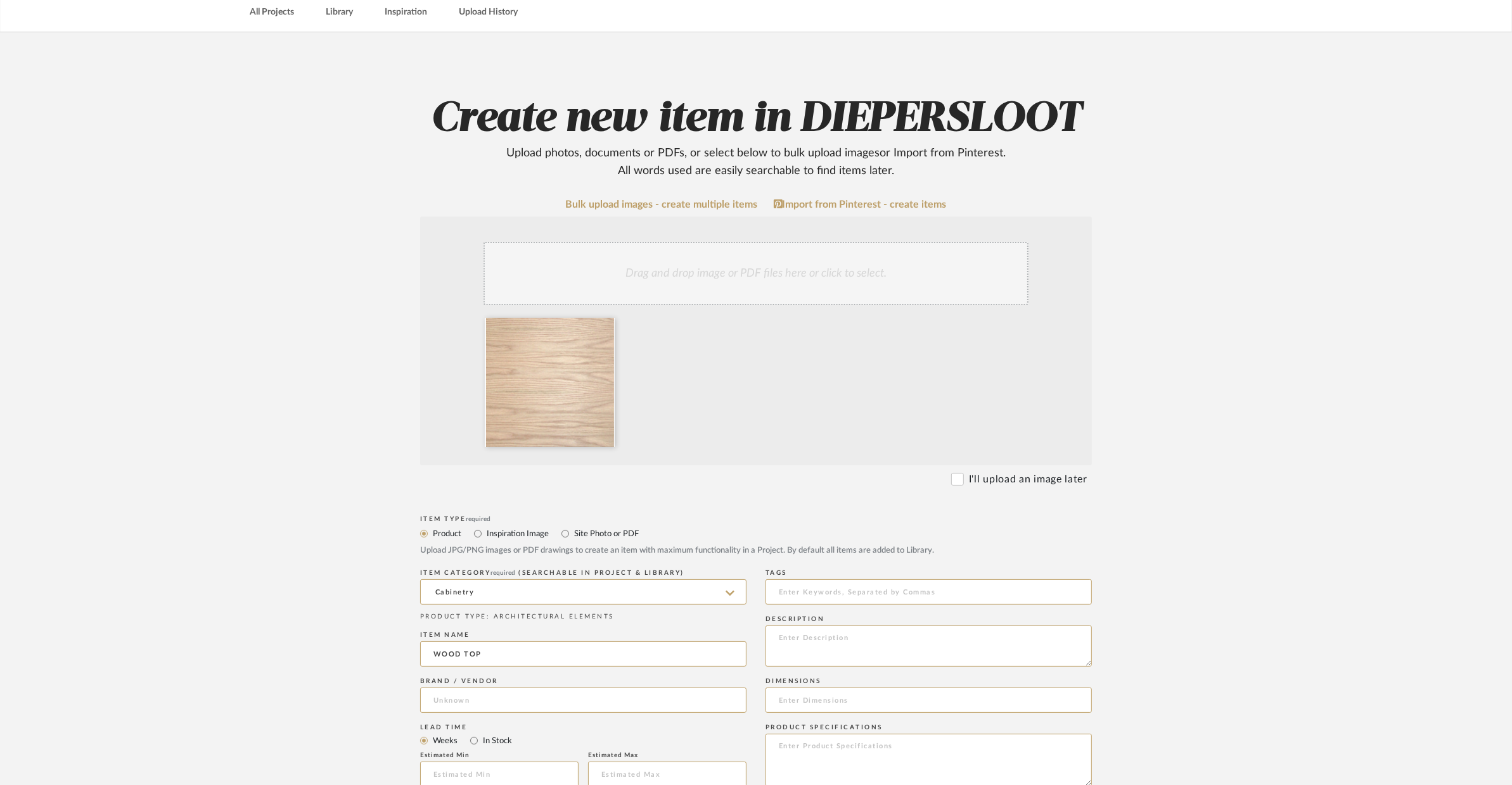
type input "Contractor's Choice"
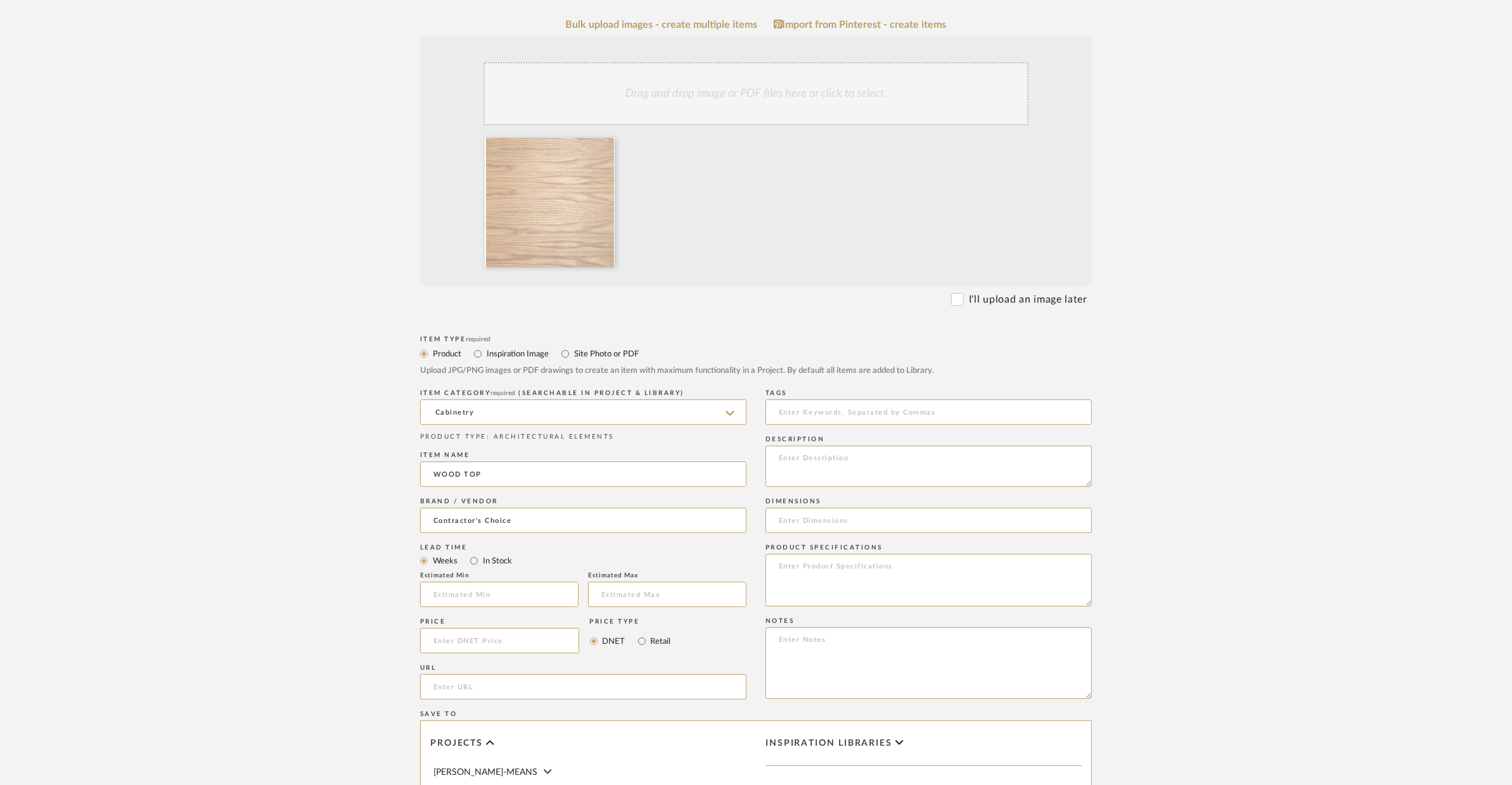
scroll to position [252, 0]
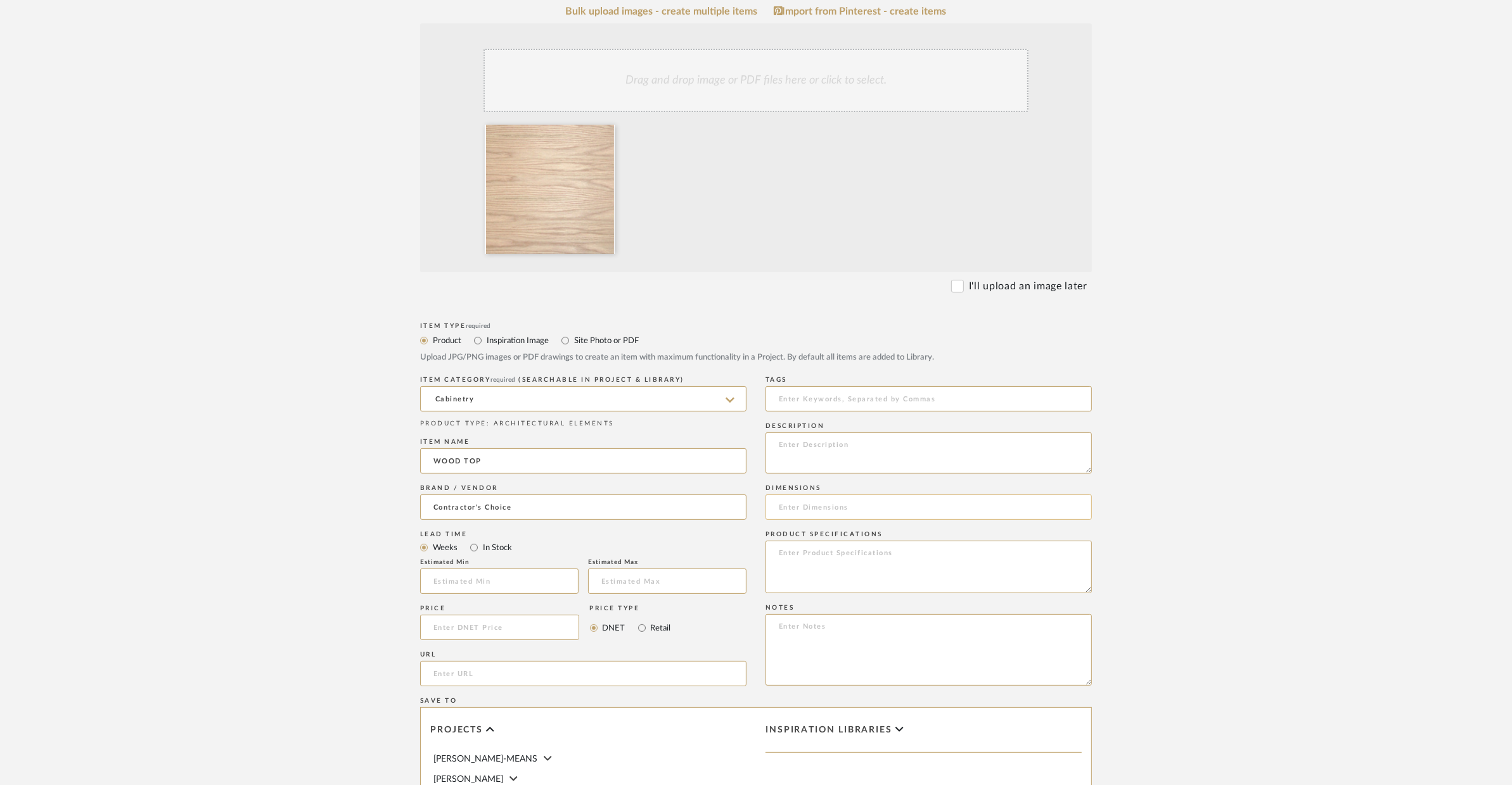
click at [821, 509] on input at bounding box center [928, 507] width 326 height 25
type input "SEE DRAWINGS"
click at [853, 546] on textarea at bounding box center [928, 567] width 326 height 52
type textarea "COLOR/FINISH: S-3"
click at [847, 467] on textarea at bounding box center [928, 453] width 326 height 41
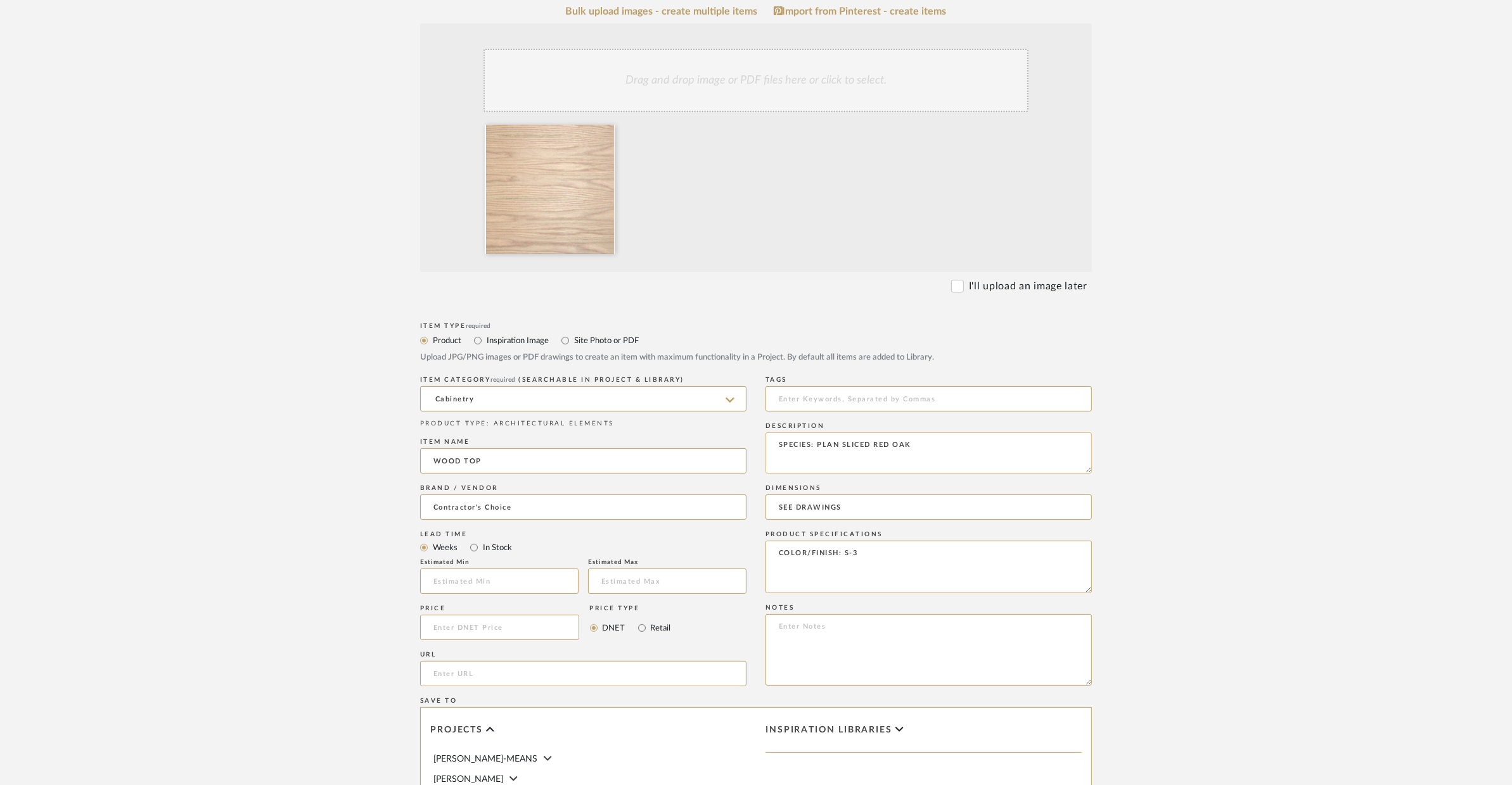
click at [832, 447] on textarea "SPECIES: PLAN SLICED RED OAK" at bounding box center [928, 453] width 326 height 41
type textarea "SPECIES: PLAIN SLICED RED OAK"
click at [906, 511] on input "SEE DRAWINGS" at bounding box center [928, 507] width 326 height 25
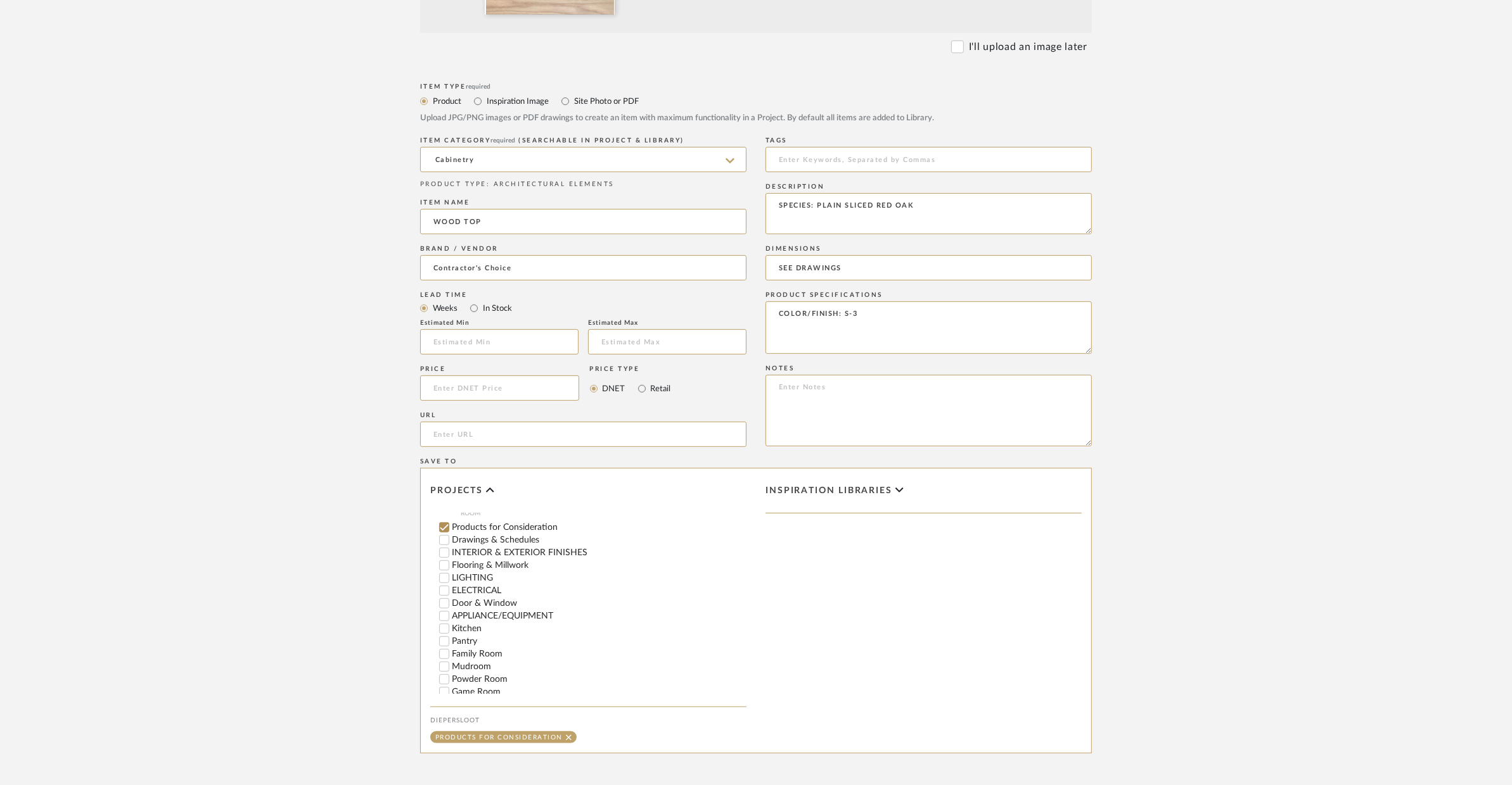
scroll to position [159, 0]
click at [462, 632] on label "Mudroom" at bounding box center [599, 634] width 295 height 9
click at [450, 632] on input "Mudroom" at bounding box center [444, 634] width 13 height 13
checkbox input "false"
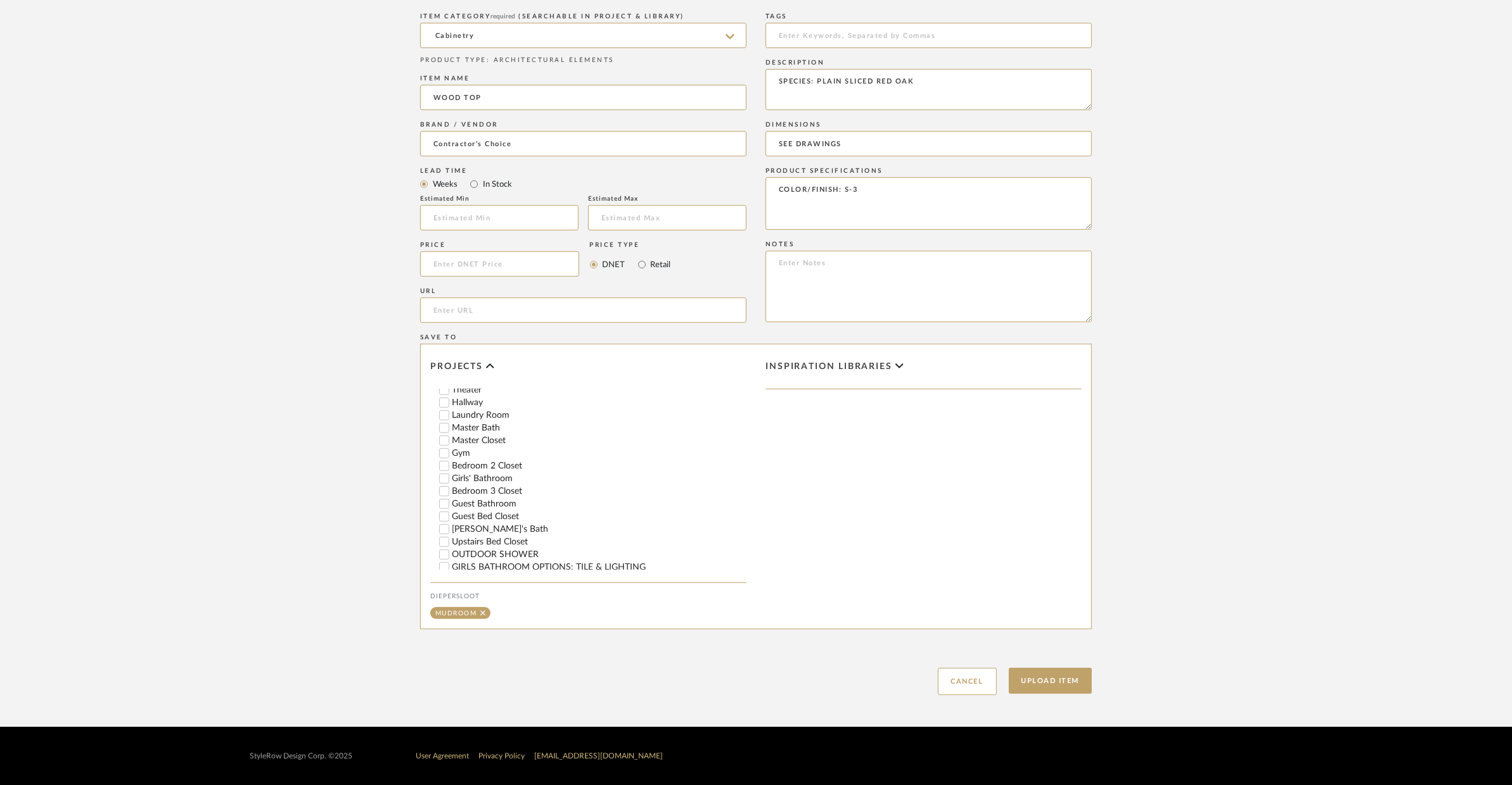
scroll to position [619, 0]
click at [1045, 683] on button "Upload Item" at bounding box center [1051, 681] width 84 height 26
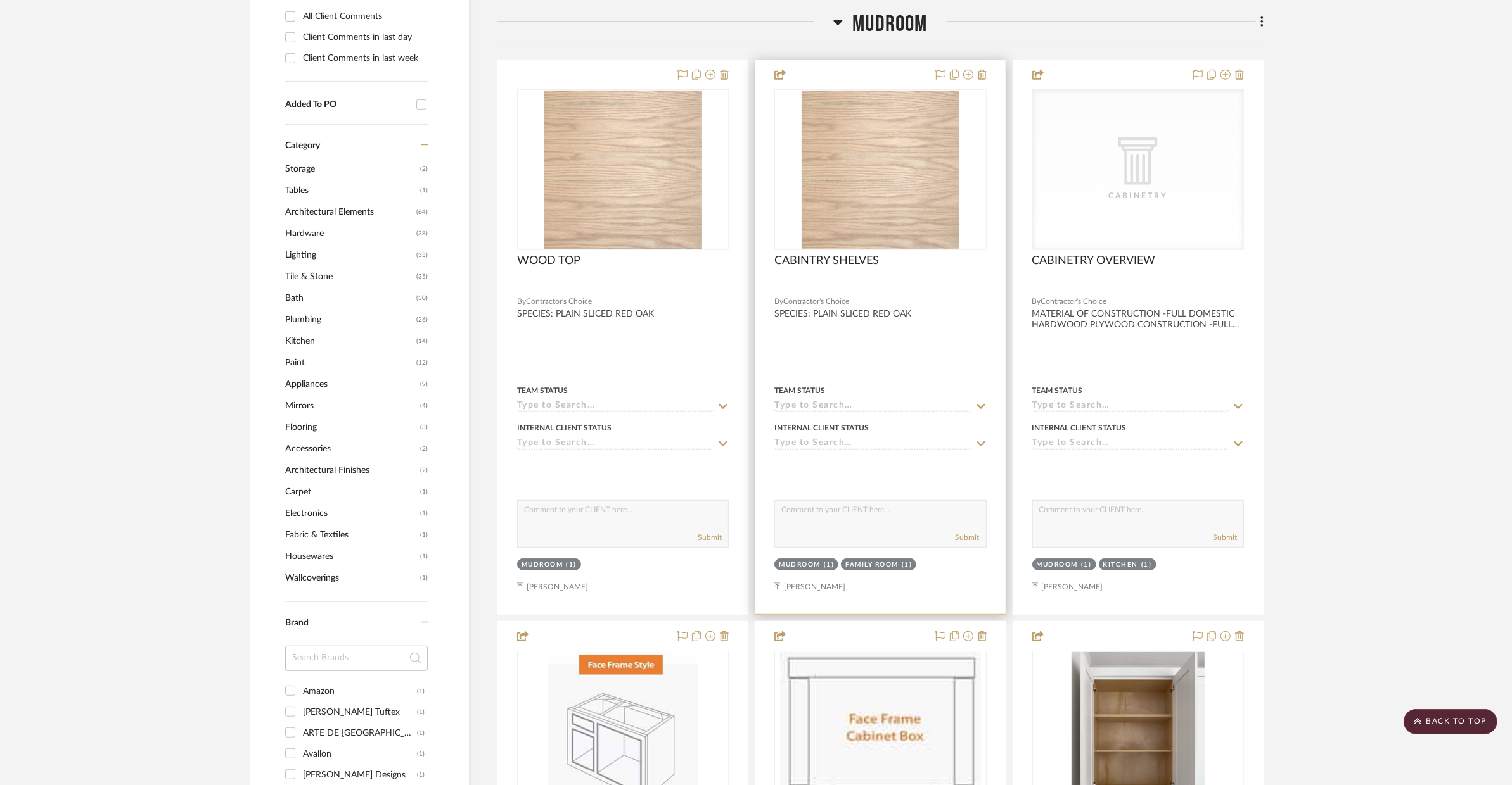
scroll to position [858, 0]
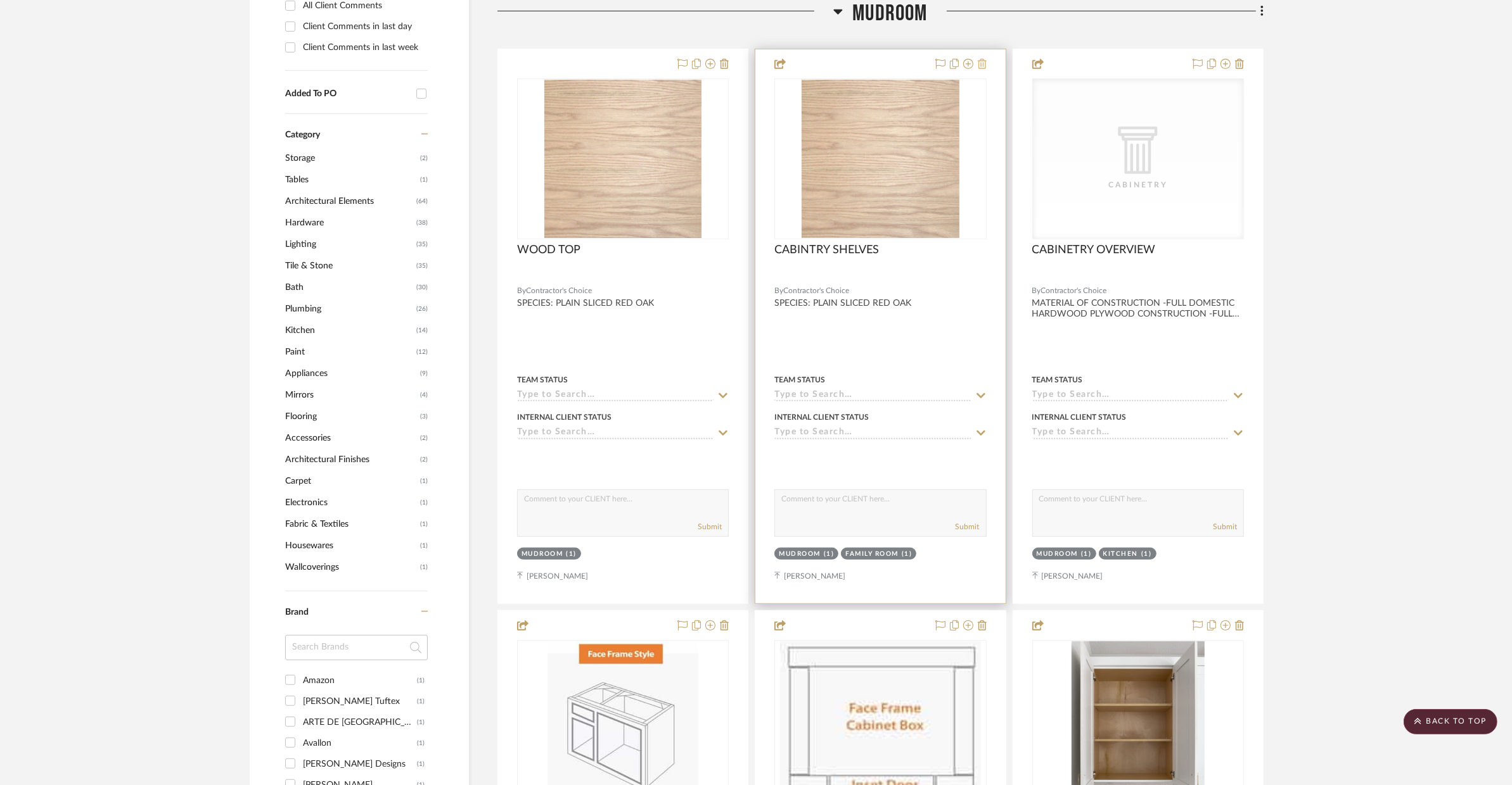
click at [981, 65] on icon at bounding box center [982, 64] width 9 height 10
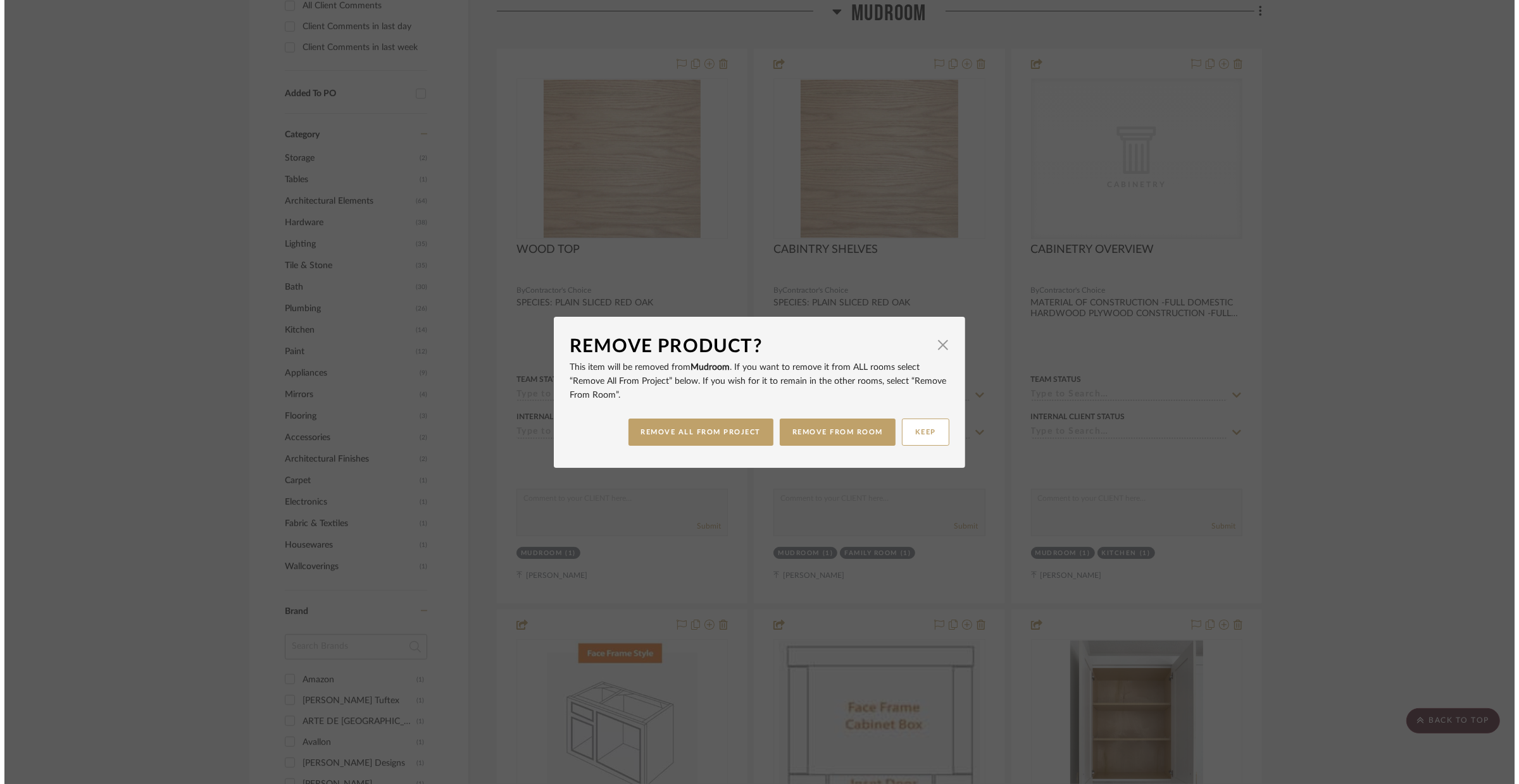
scroll to position [0, 0]
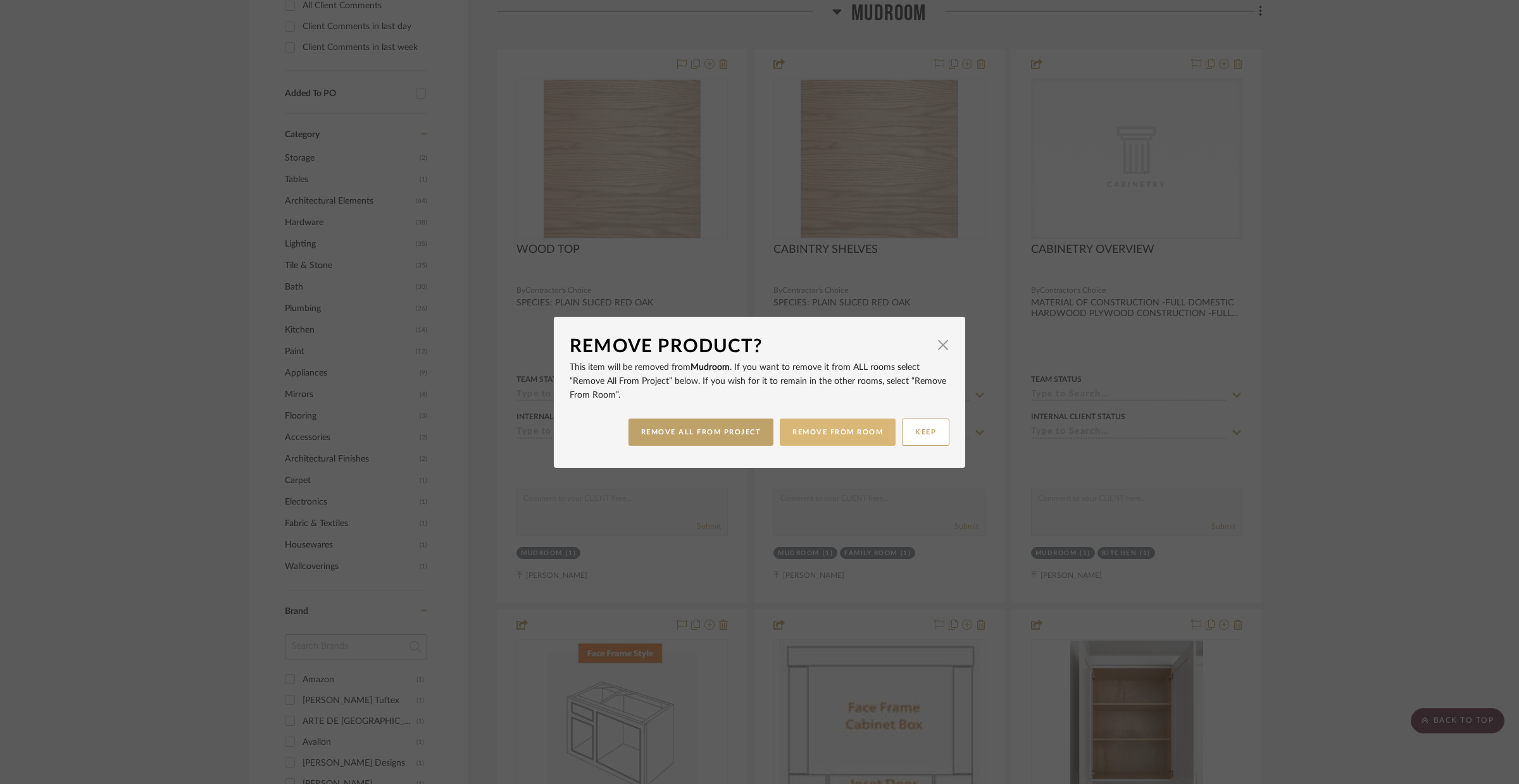
click at [843, 429] on button "REMOVE FROM ROOM" at bounding box center [837, 432] width 116 height 27
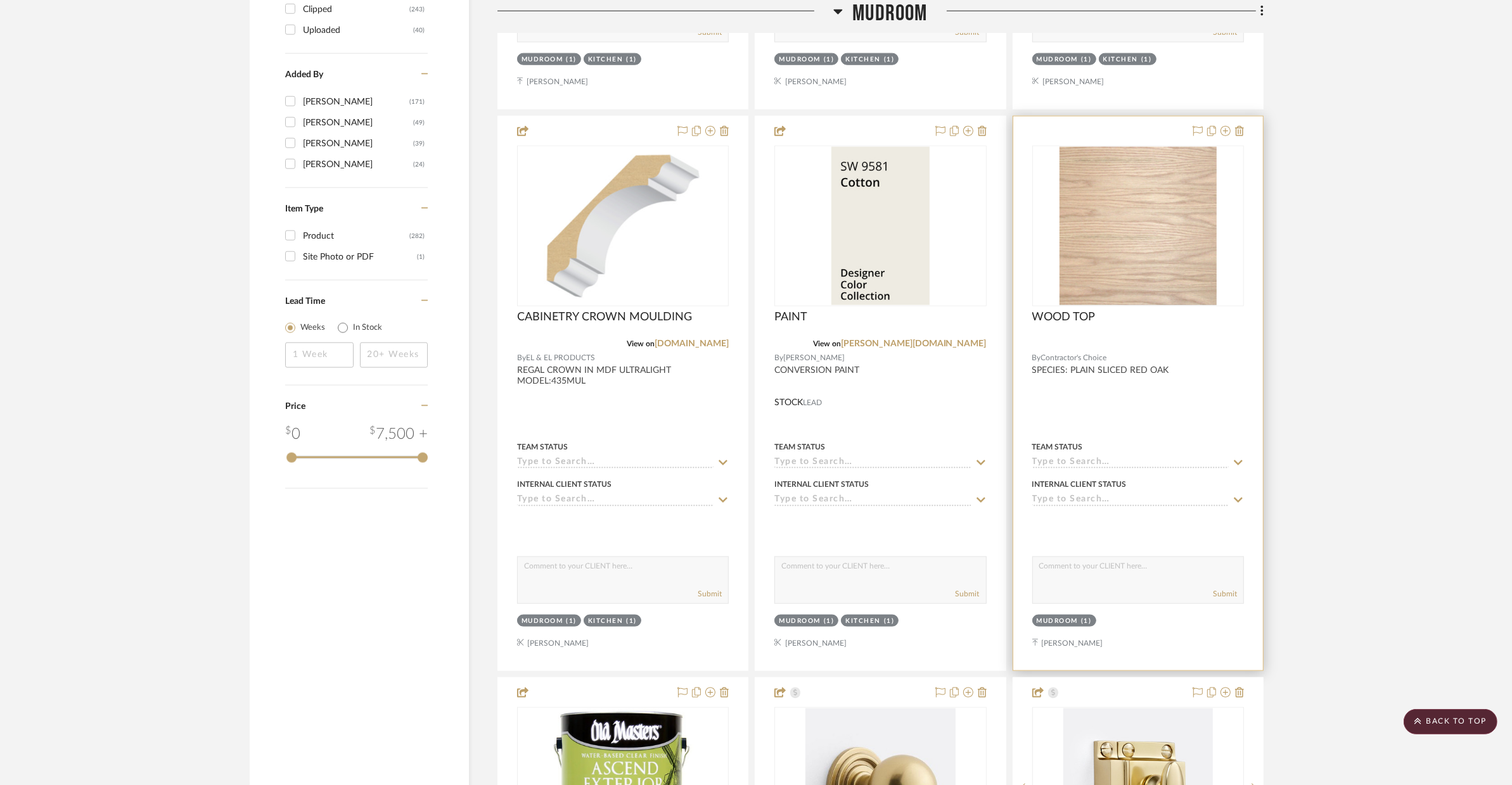
scroll to position [1905, 0]
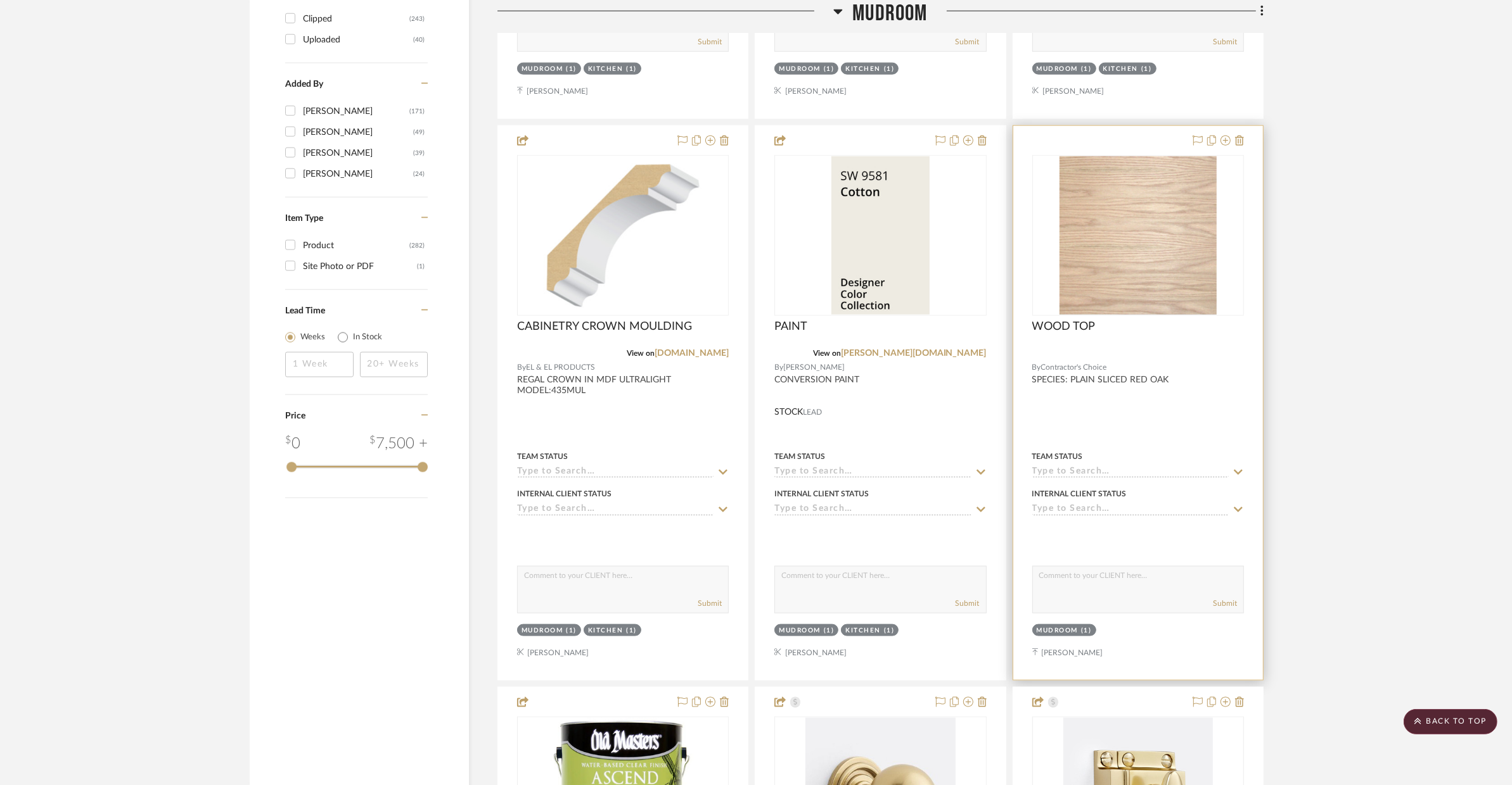
click at [1192, 381] on div at bounding box center [1138, 403] width 249 height 554
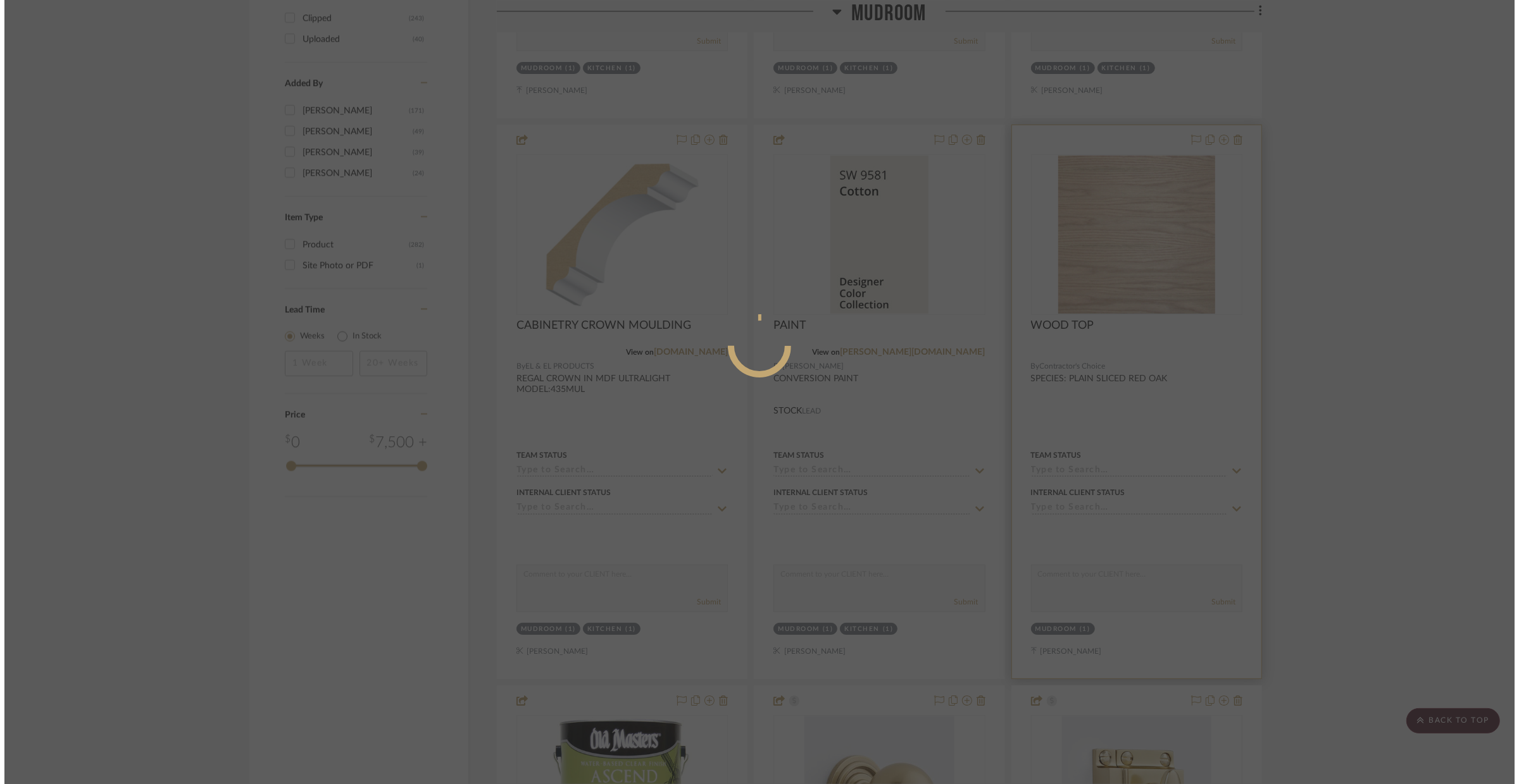
scroll to position [0, 0]
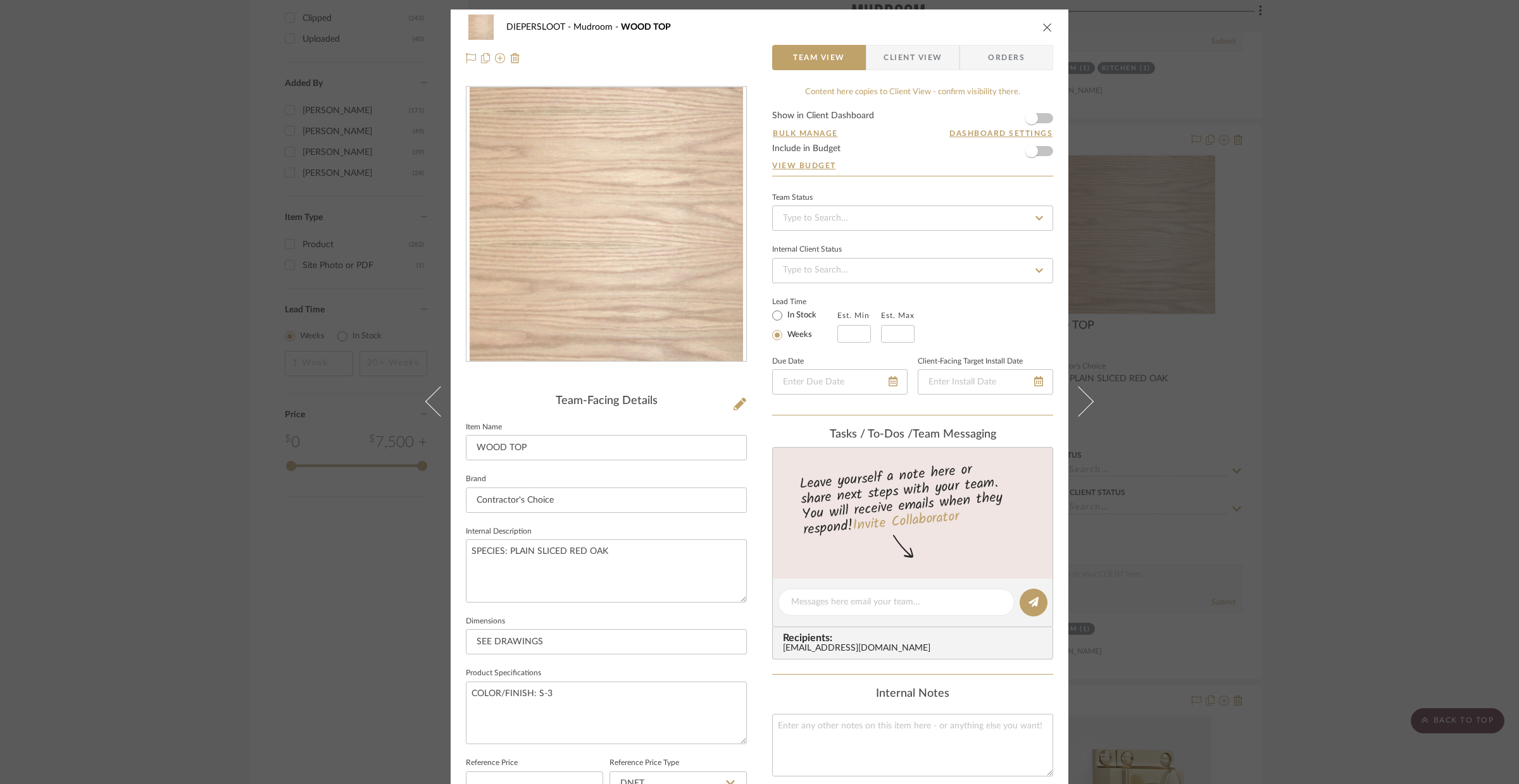
click at [1047, 30] on icon "close" at bounding box center [1048, 28] width 10 height 10
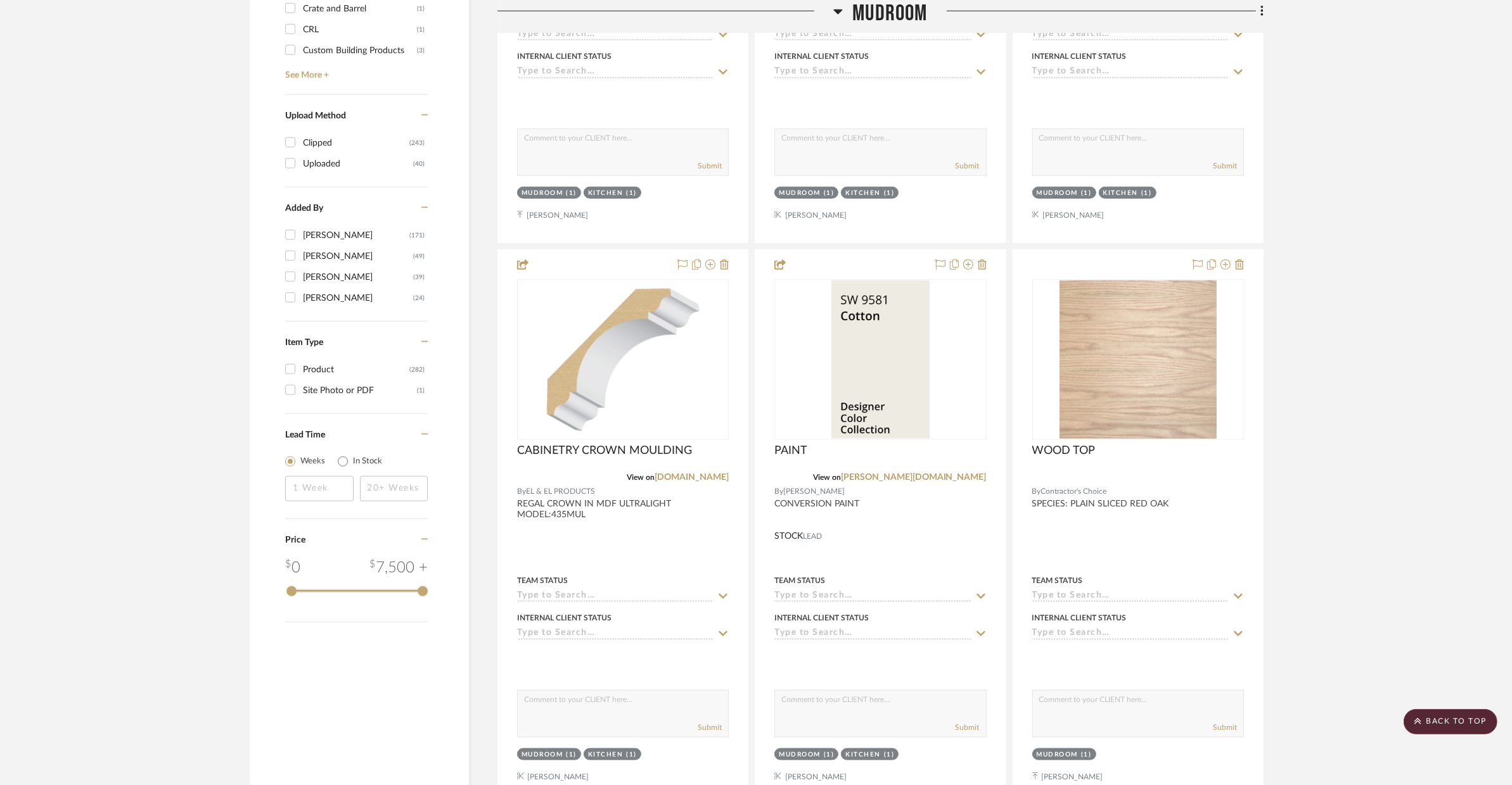
scroll to position [1485, 0]
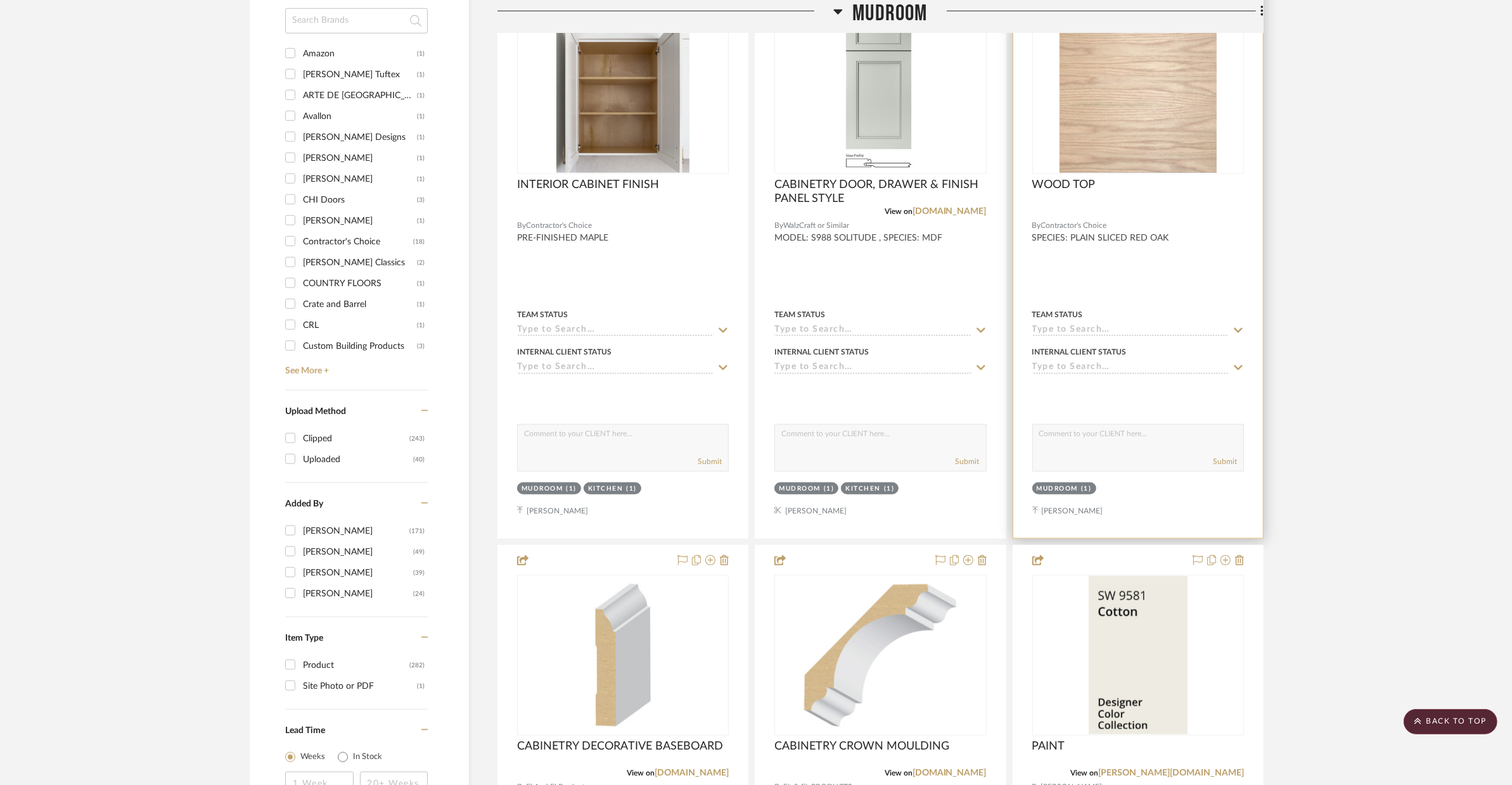
click at [1173, 254] on div at bounding box center [1138, 261] width 249 height 554
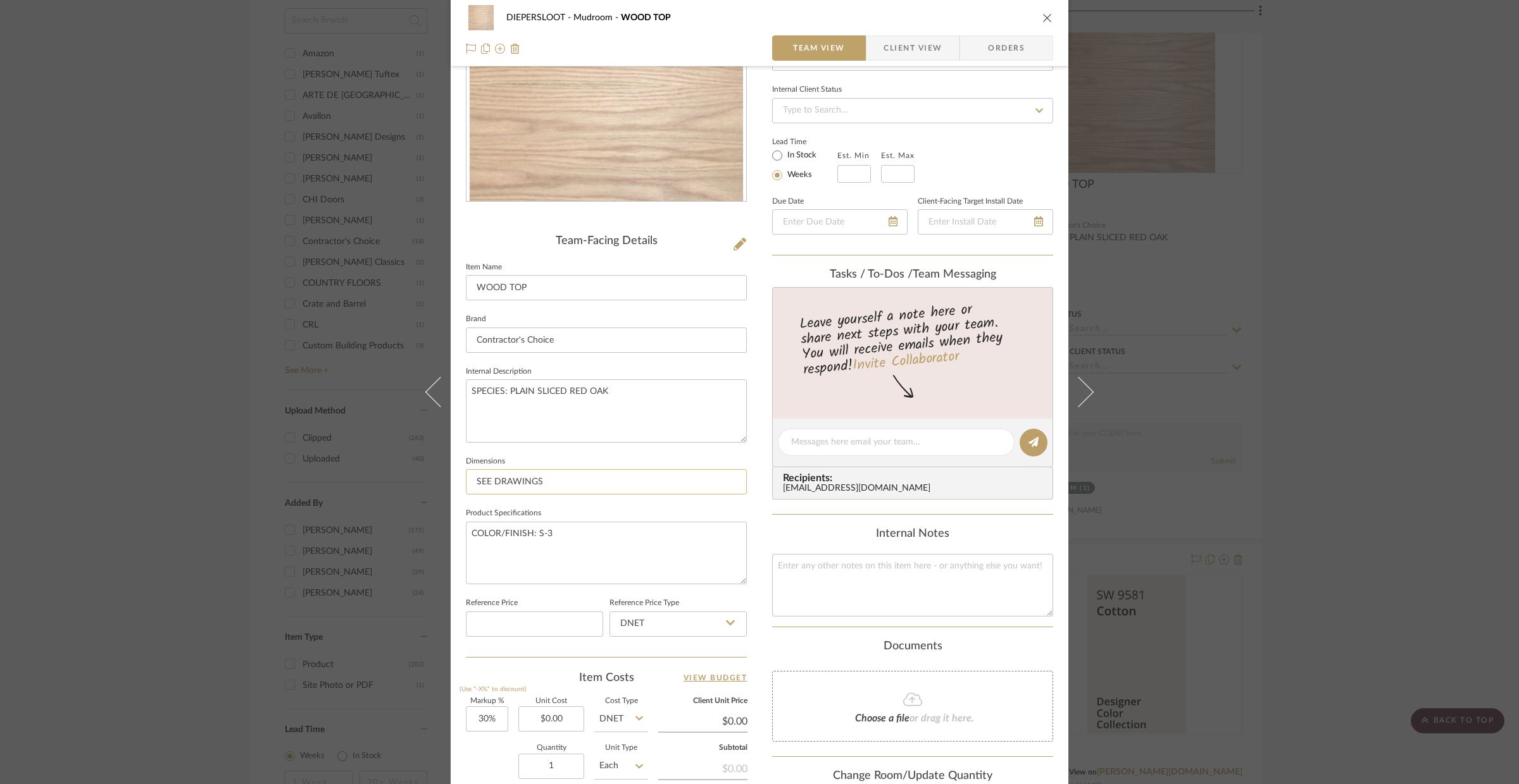
scroll to position [171, 0]
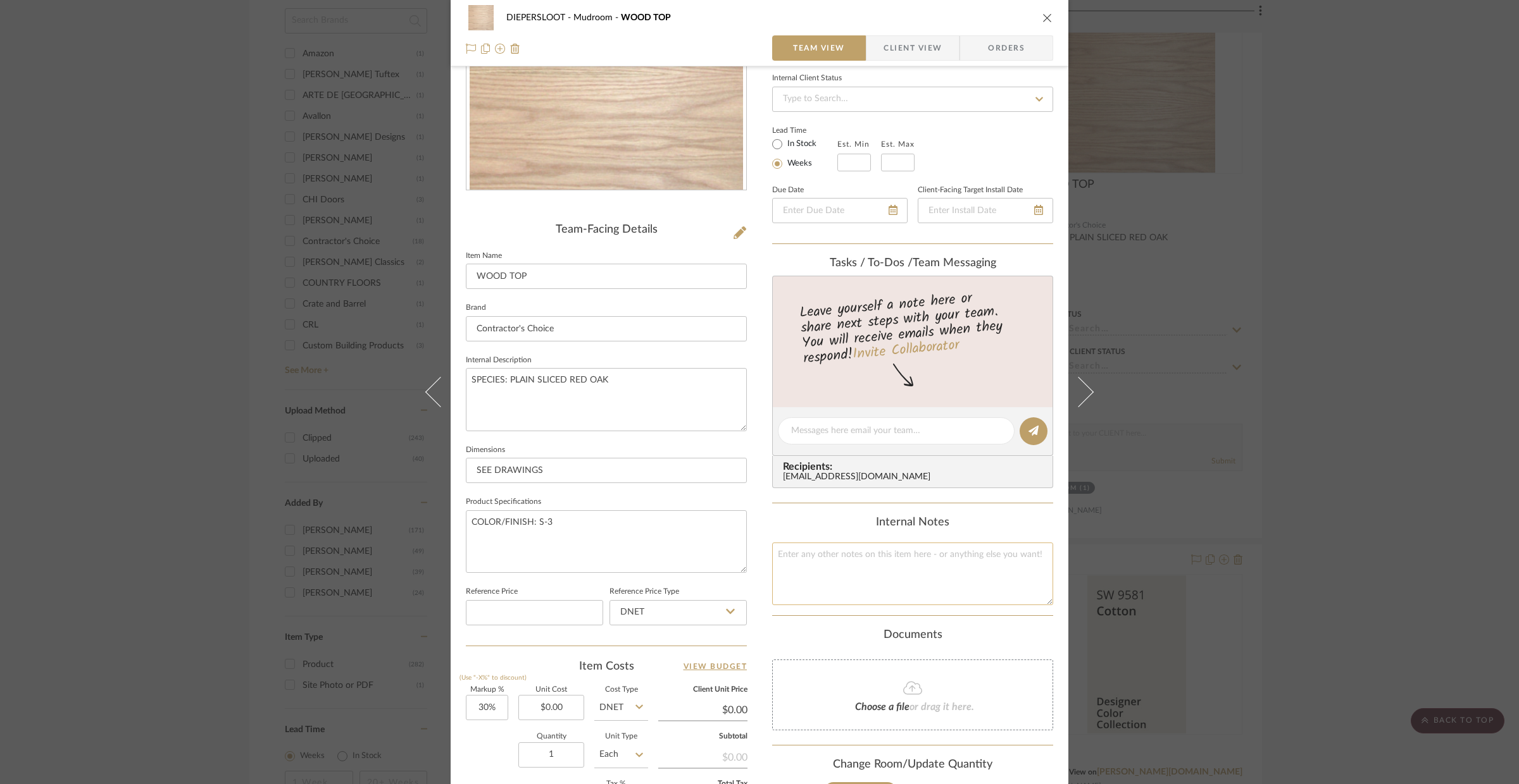
click at [859, 566] on textarea at bounding box center [912, 574] width 281 height 63
drag, startPoint x: 875, startPoint y: 554, endPoint x: 836, endPoint y: 553, distance: 39.0
click at [836, 553] on textarea "MUDROOM: Wood Top" at bounding box center [912, 574] width 281 height 63
type textarea "MUDROOM: WOOD TOP"
click at [740, 539] on textarea "COLOR/FINISH: S-3" at bounding box center [606, 542] width 281 height 63
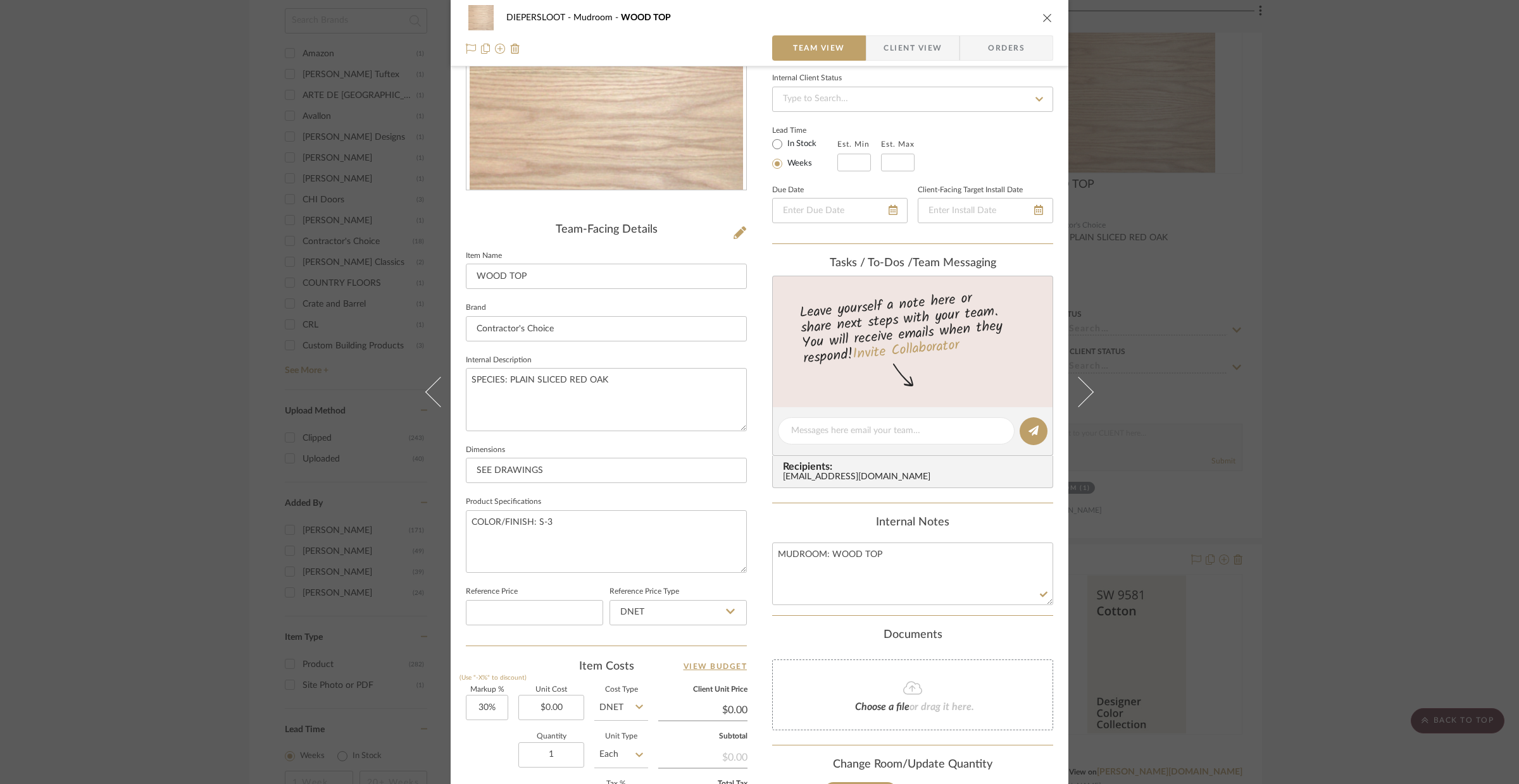
click at [1042, 16] on button "close" at bounding box center [1047, 17] width 11 height 11
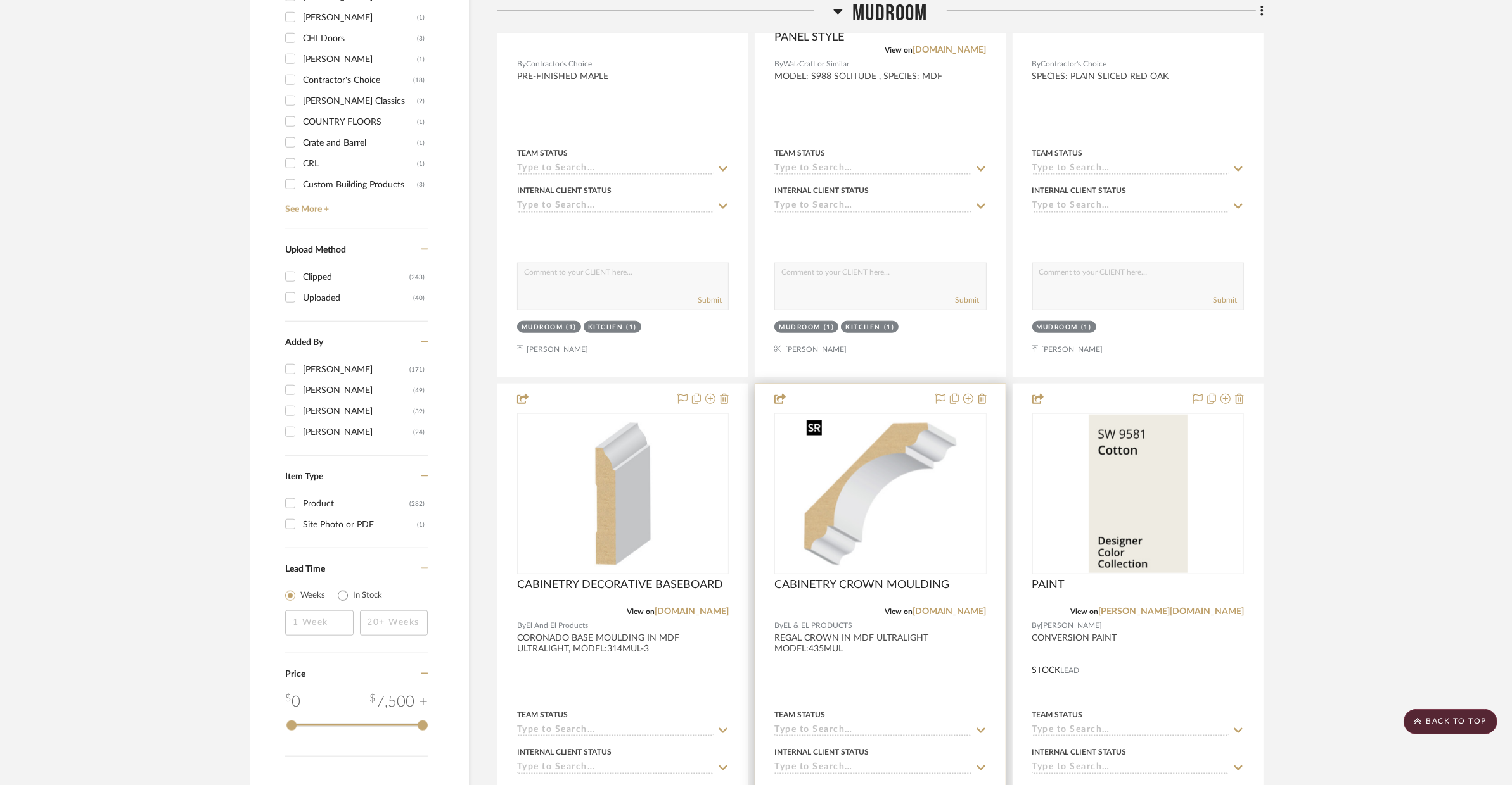
scroll to position [1021, 0]
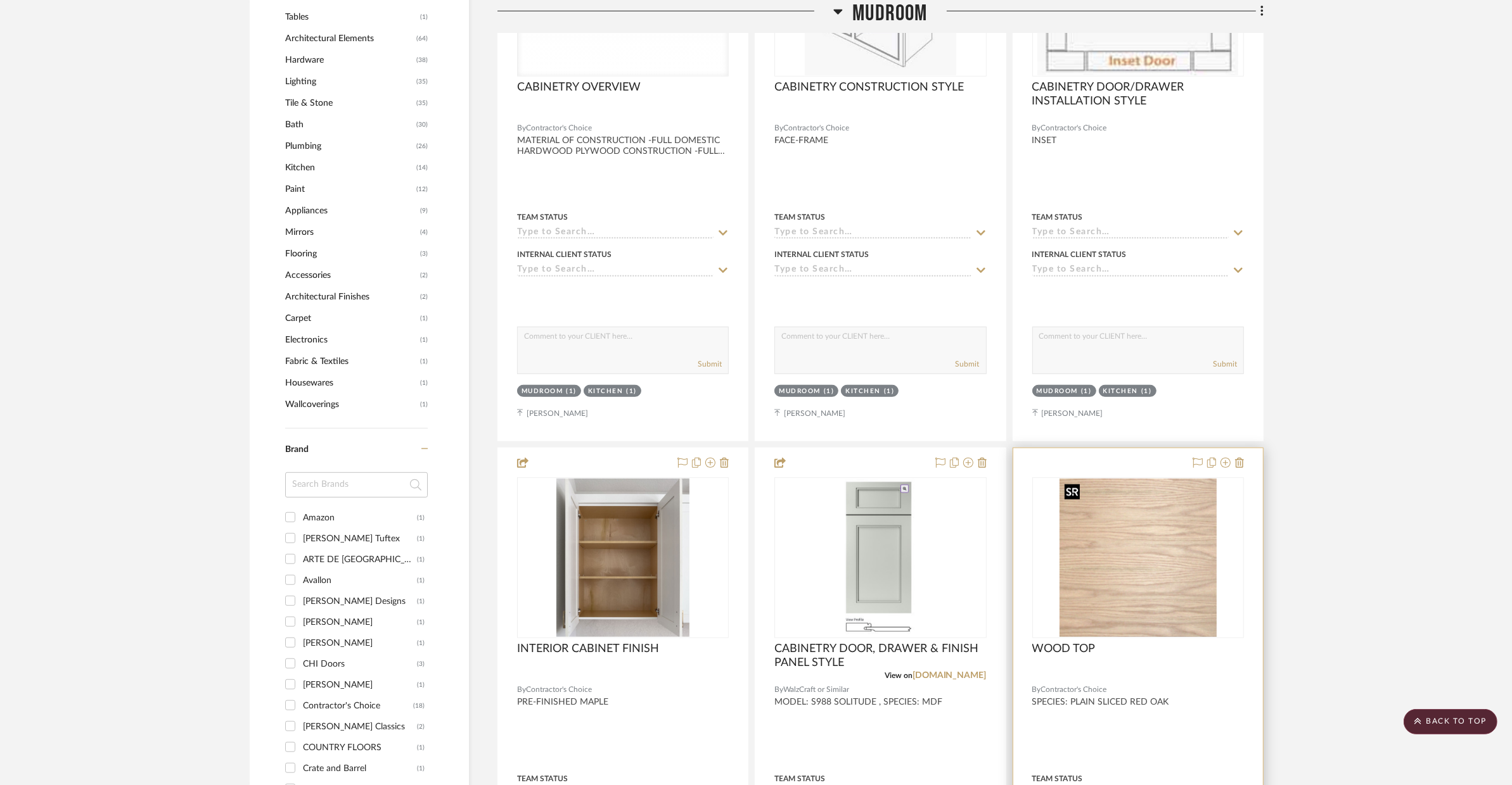
click at [1189, 594] on img "0" at bounding box center [1138, 558] width 157 height 158
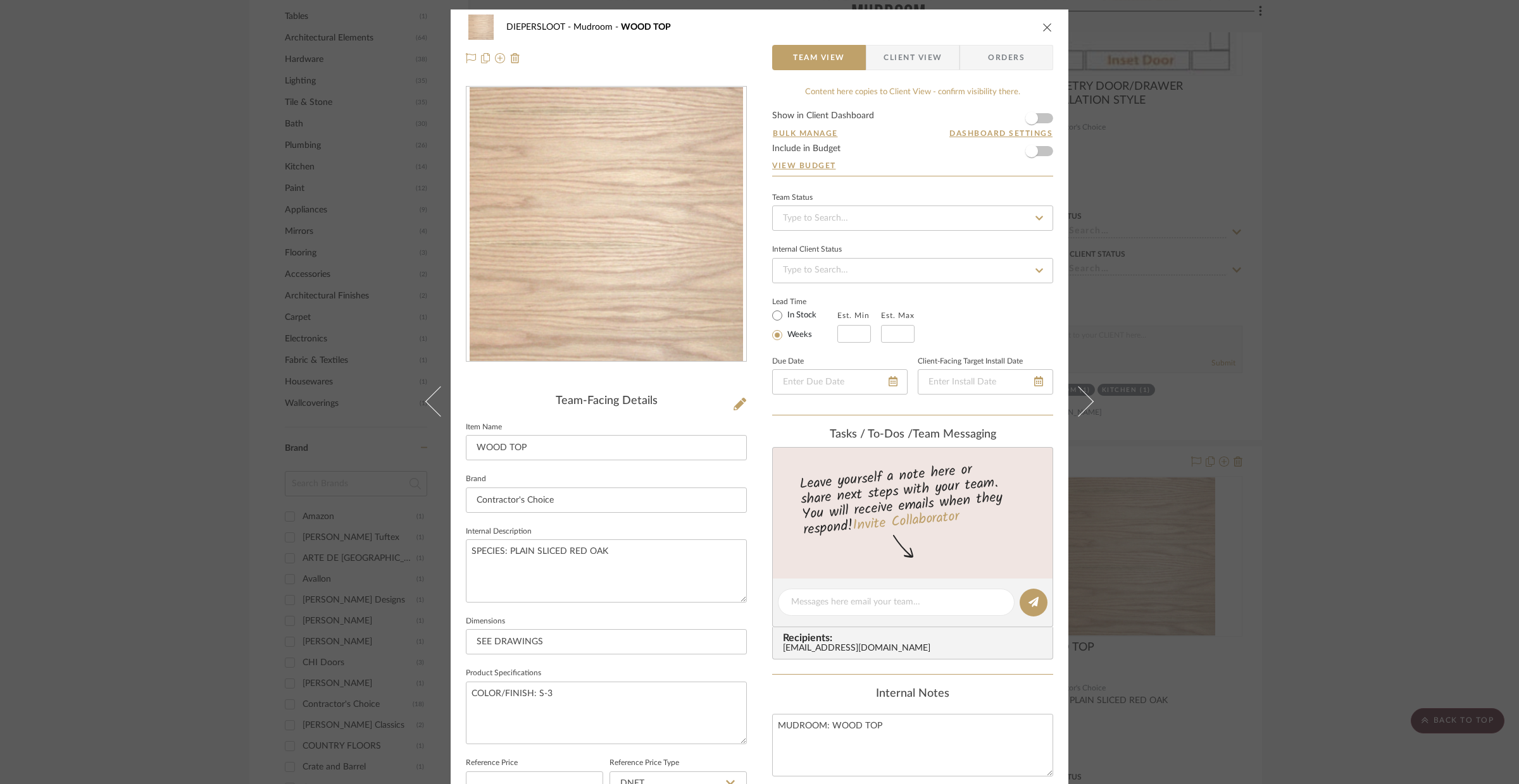
click at [1156, 265] on div "DIEPERSLOOT Mudroom WOOD TOP Team View Client View Orders Team-Facing Details I…" at bounding box center [759, 392] width 1519 height 784
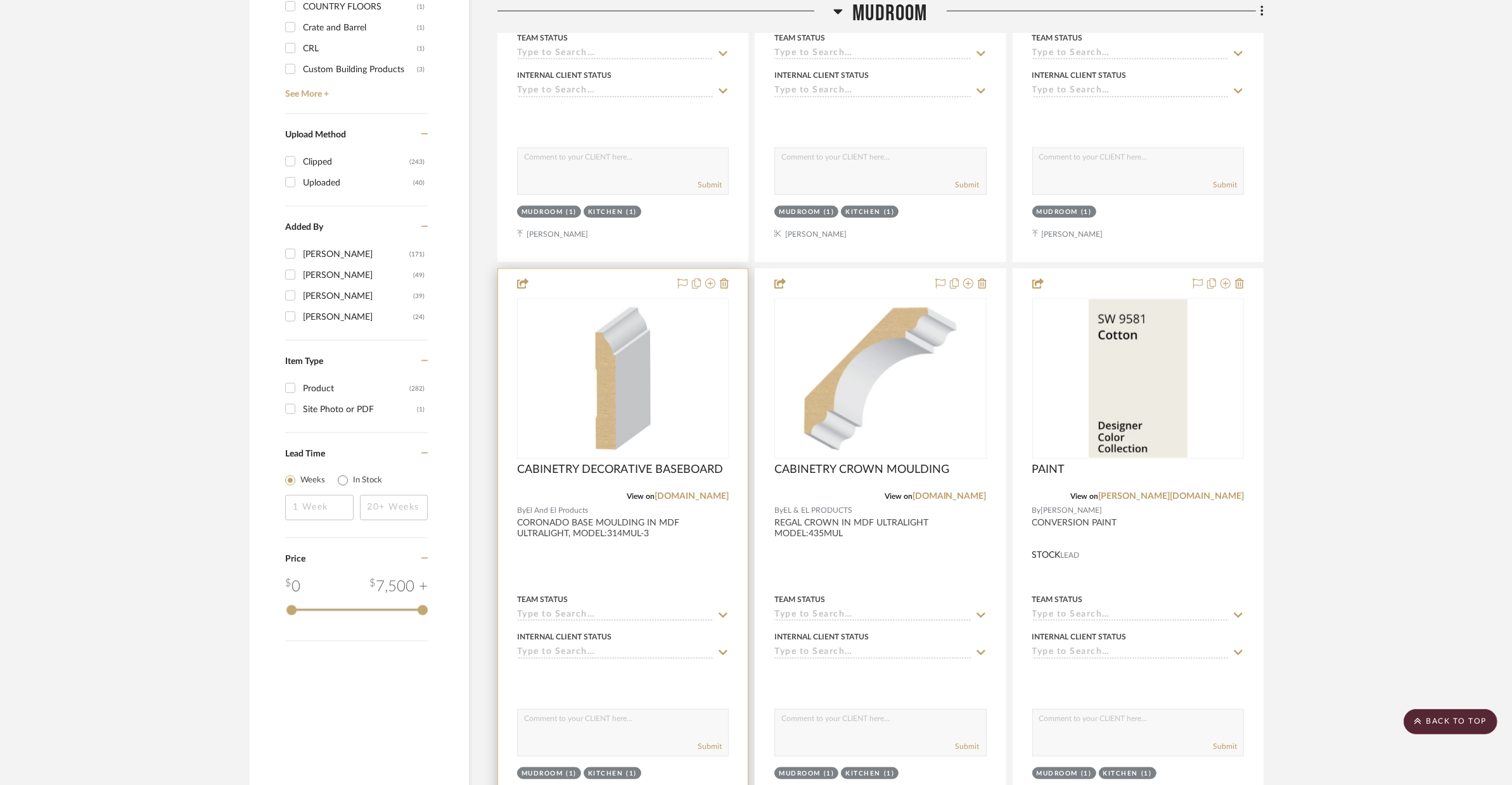
scroll to position [1504, 0]
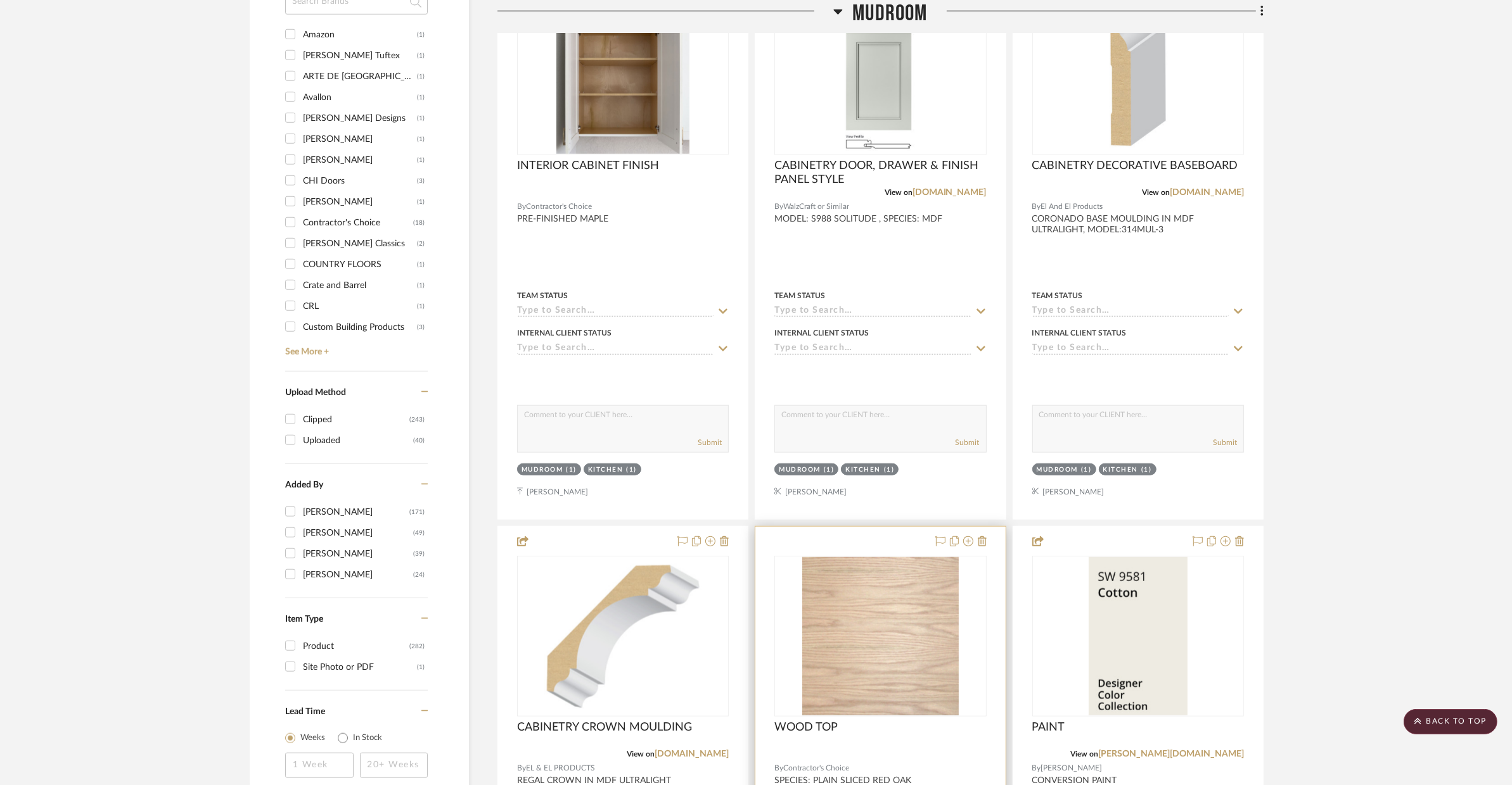
click at [898, 760] on div at bounding box center [880, 754] width 211 height 11
click at [956, 749] on div at bounding box center [880, 754] width 211 height 11
click at [923, 728] on div "WOOD TOP" at bounding box center [880, 734] width 211 height 28
click at [946, 677] on img "0" at bounding box center [880, 637] width 157 height 158
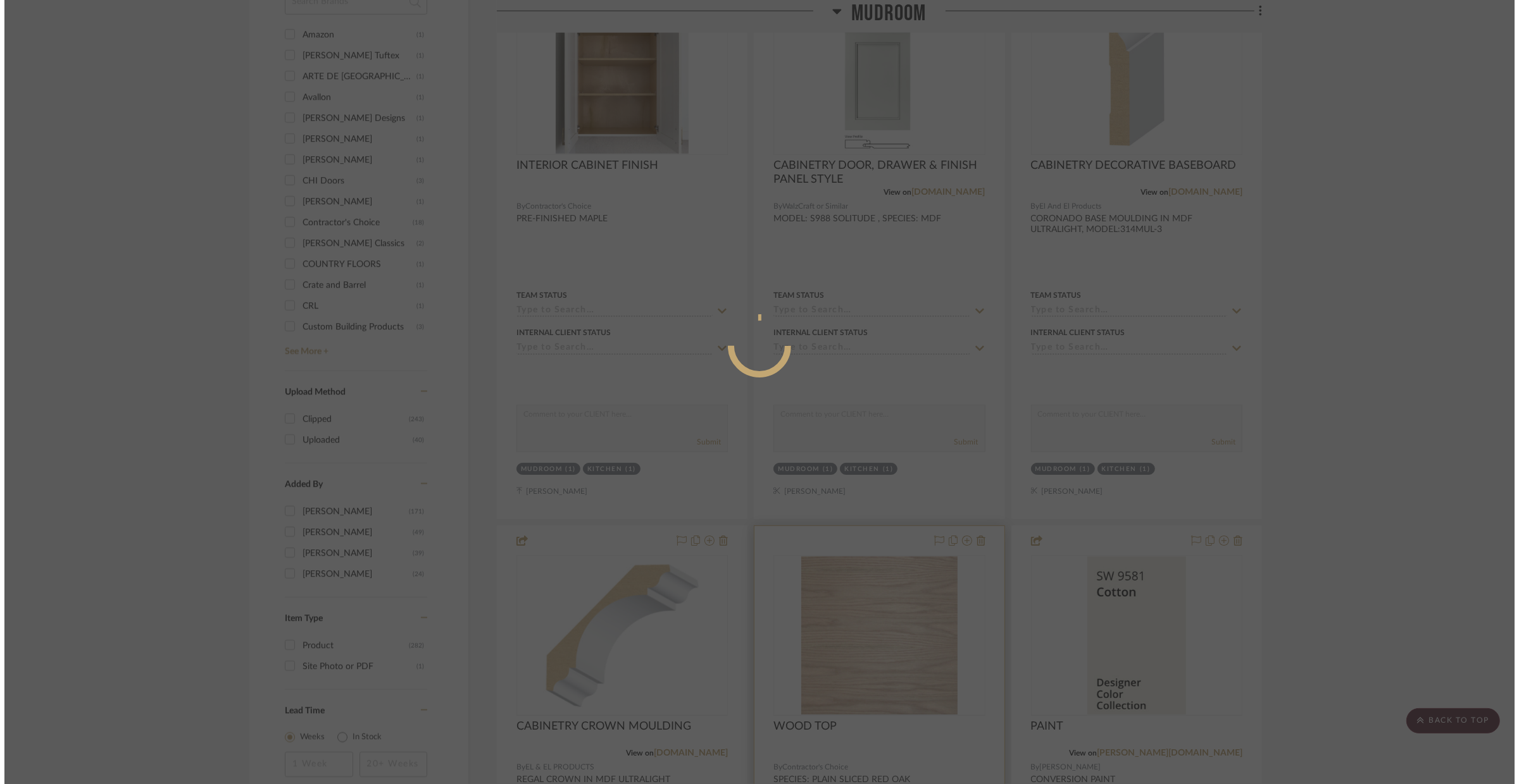
scroll to position [0, 0]
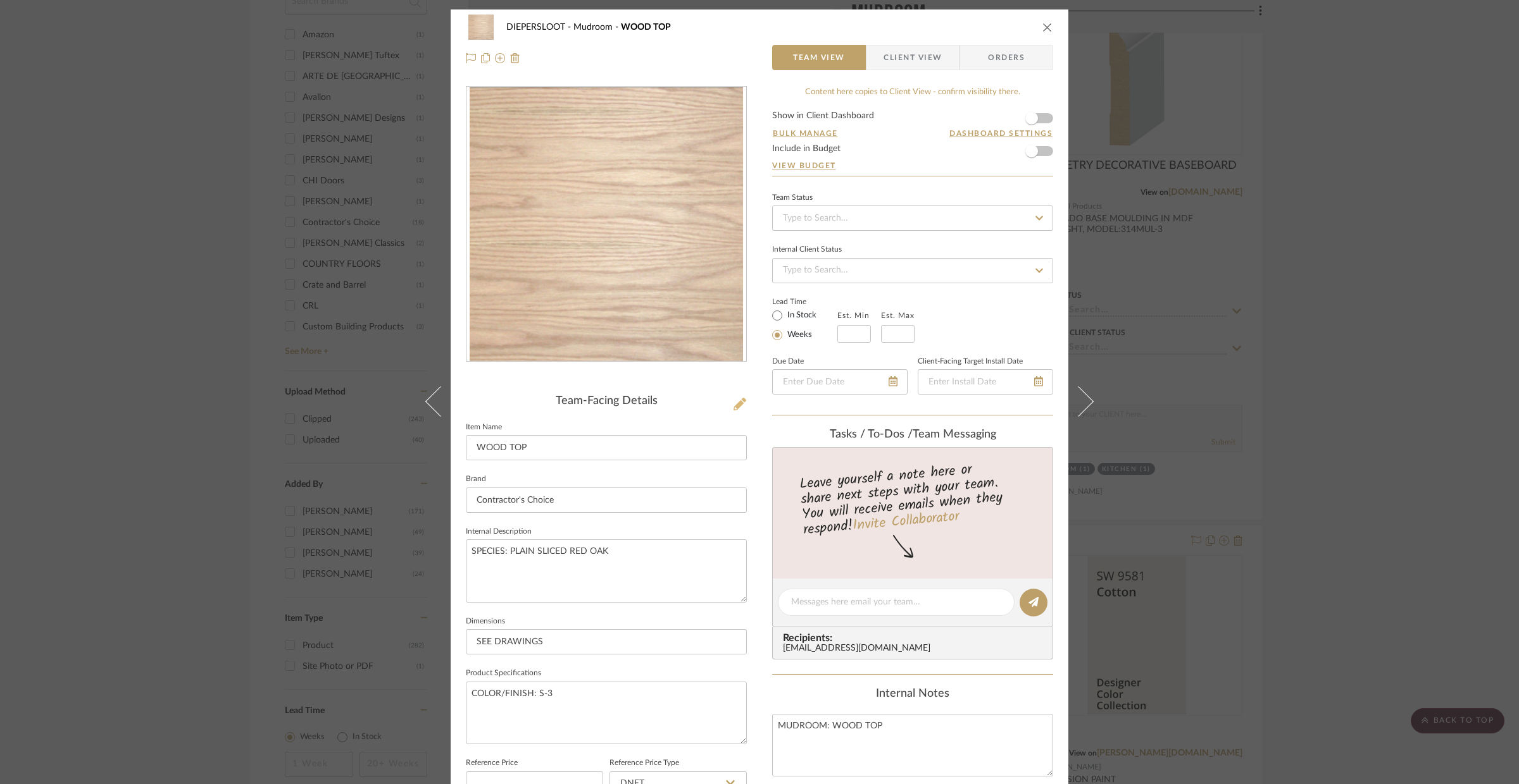
click at [734, 403] on icon at bounding box center [740, 404] width 13 height 13
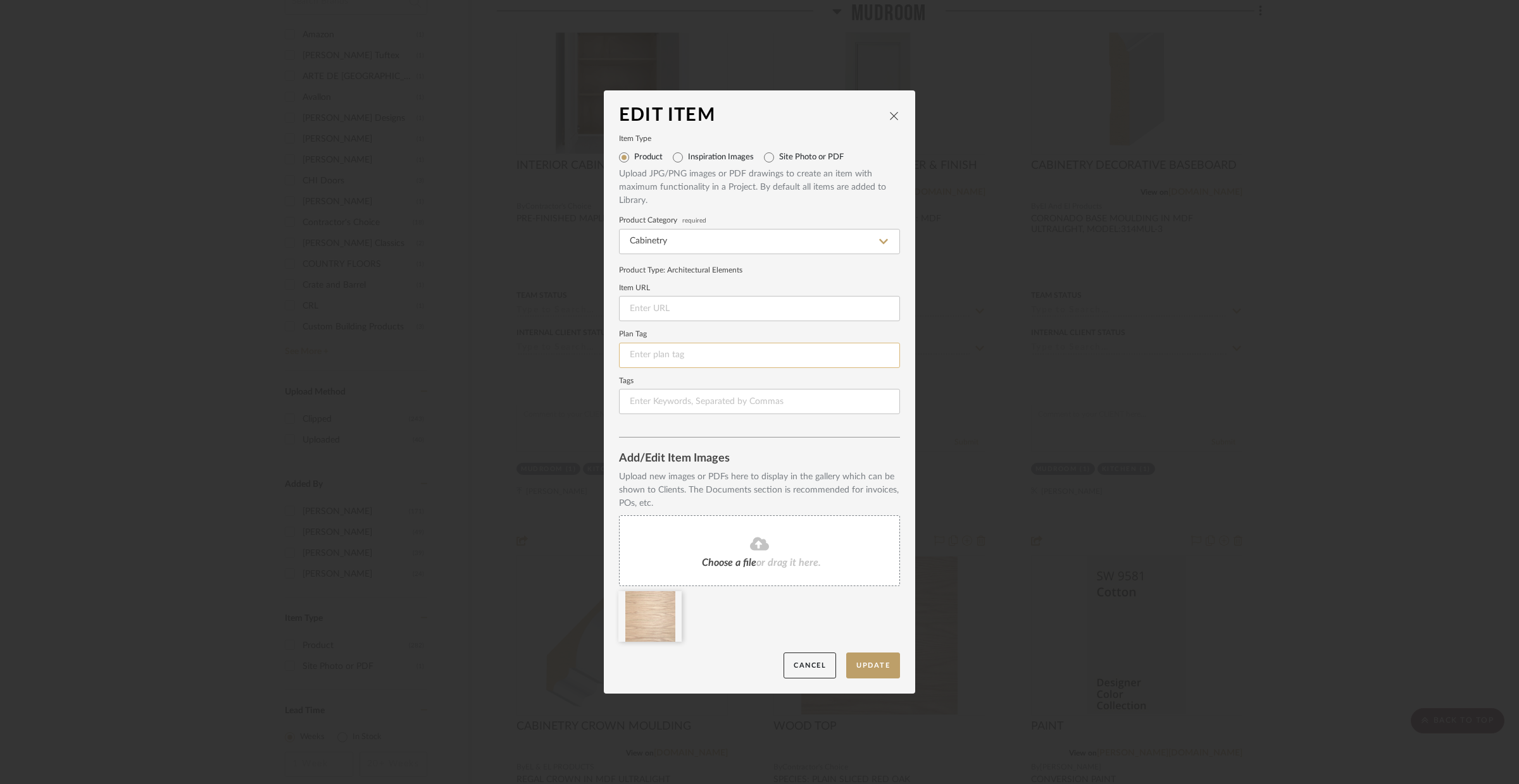
click at [661, 353] on input at bounding box center [759, 355] width 281 height 25
type input "M-14"
click at [876, 656] on button "Update" at bounding box center [873, 666] width 54 height 26
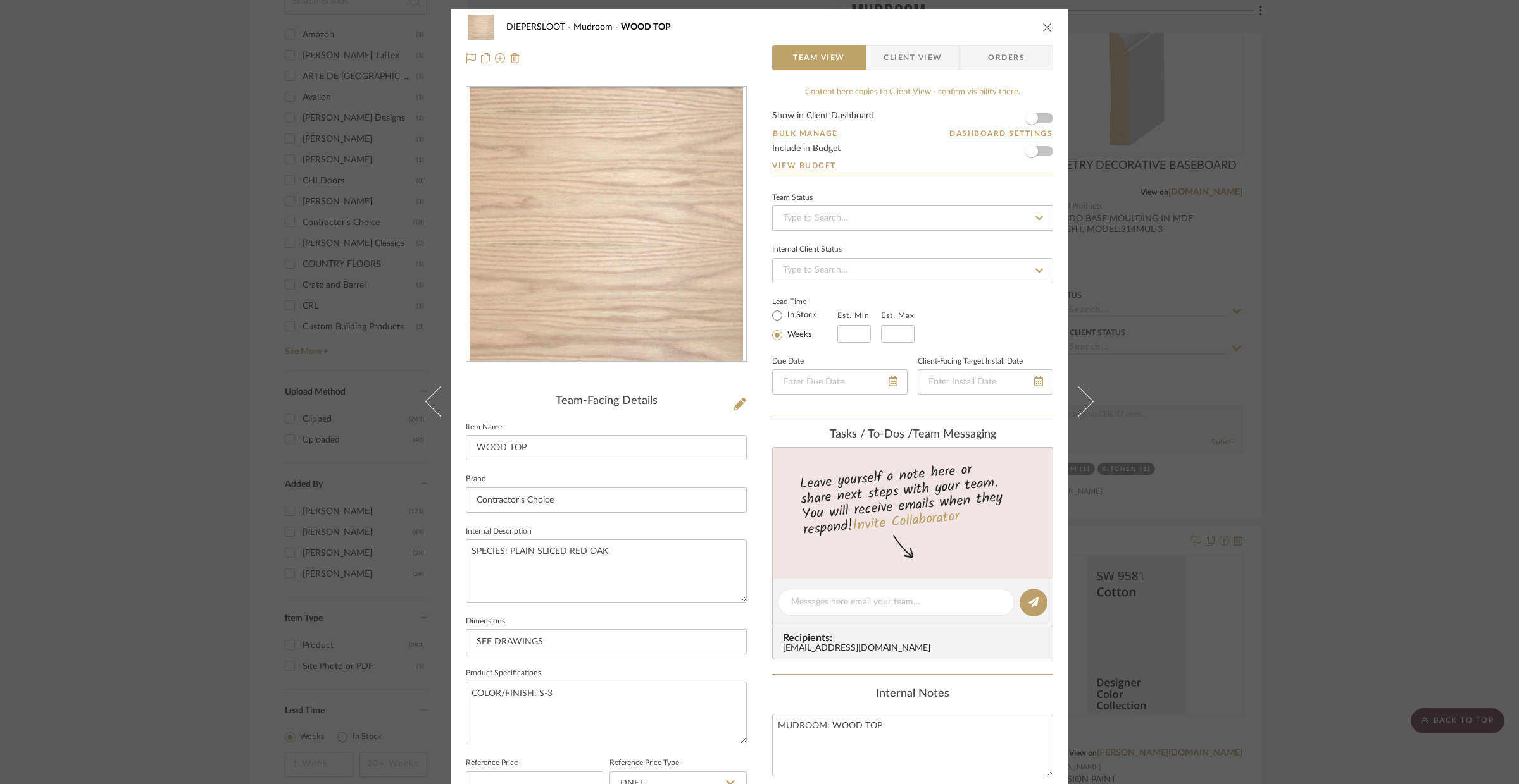
click at [1355, 501] on div "DIEPERSLOOT Mudroom WOOD TOP Team View Client View Orders Team-Facing Details I…" at bounding box center [759, 392] width 1519 height 784
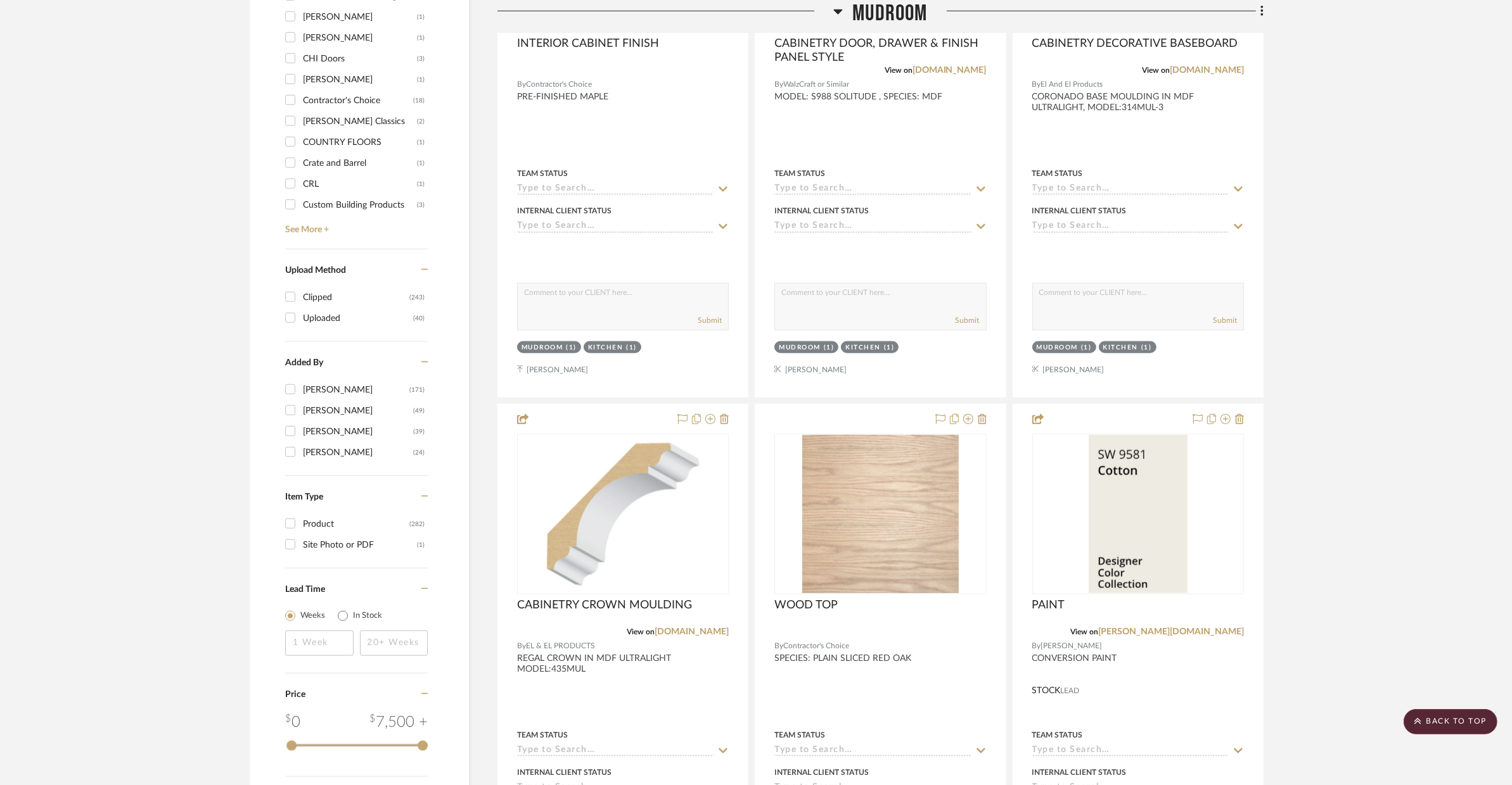
scroll to position [1761, 0]
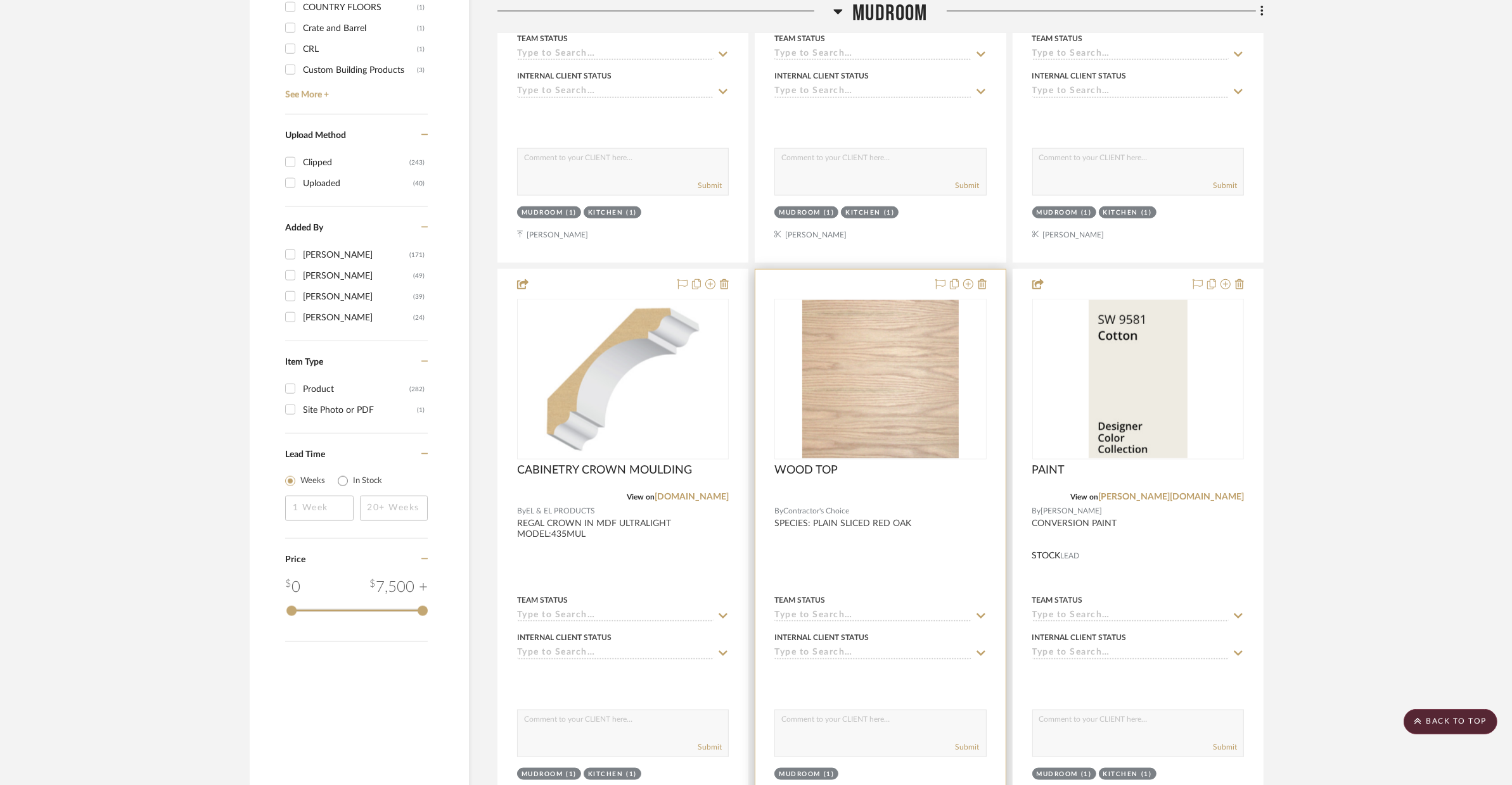
click at [945, 498] on div at bounding box center [880, 497] width 211 height 11
